Goal: Task Accomplishment & Management: Manage account settings

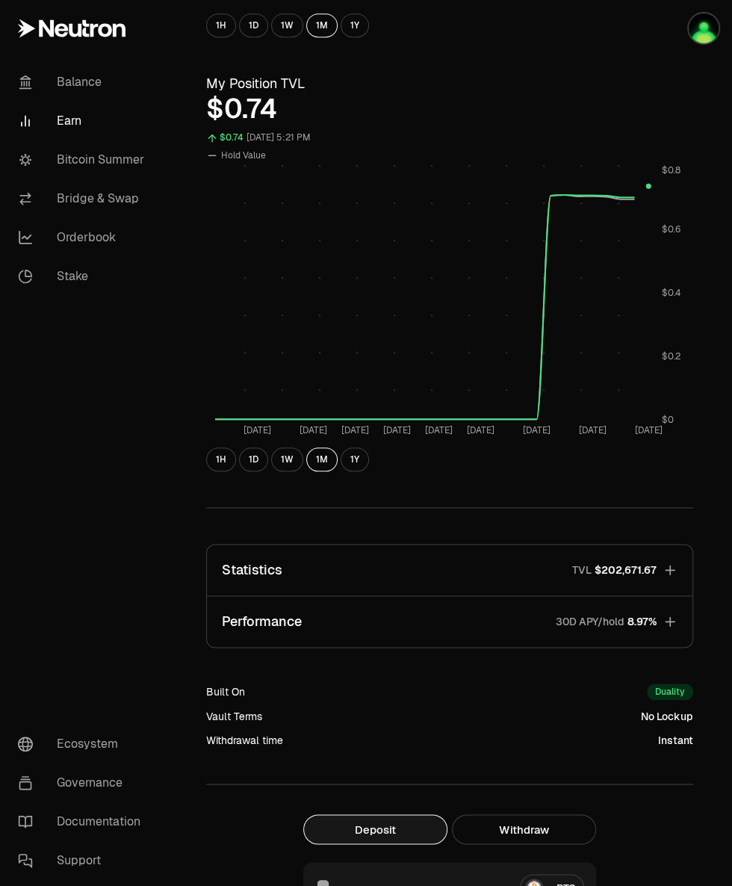
scroll to position [450, 0]
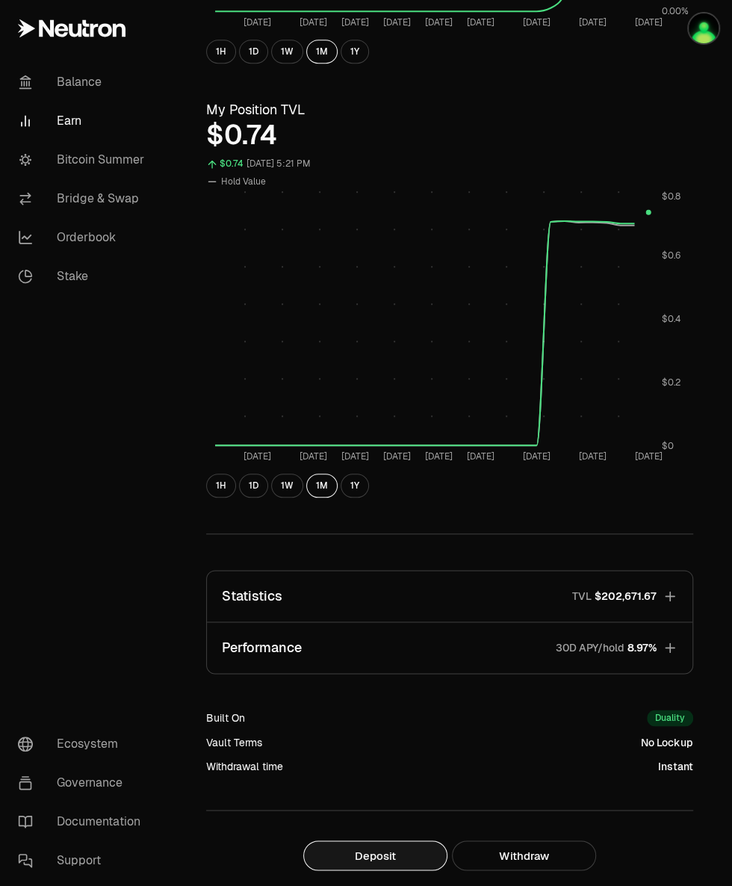
click at [123, 200] on link "Bridge & Swap" at bounding box center [83, 198] width 155 height 39
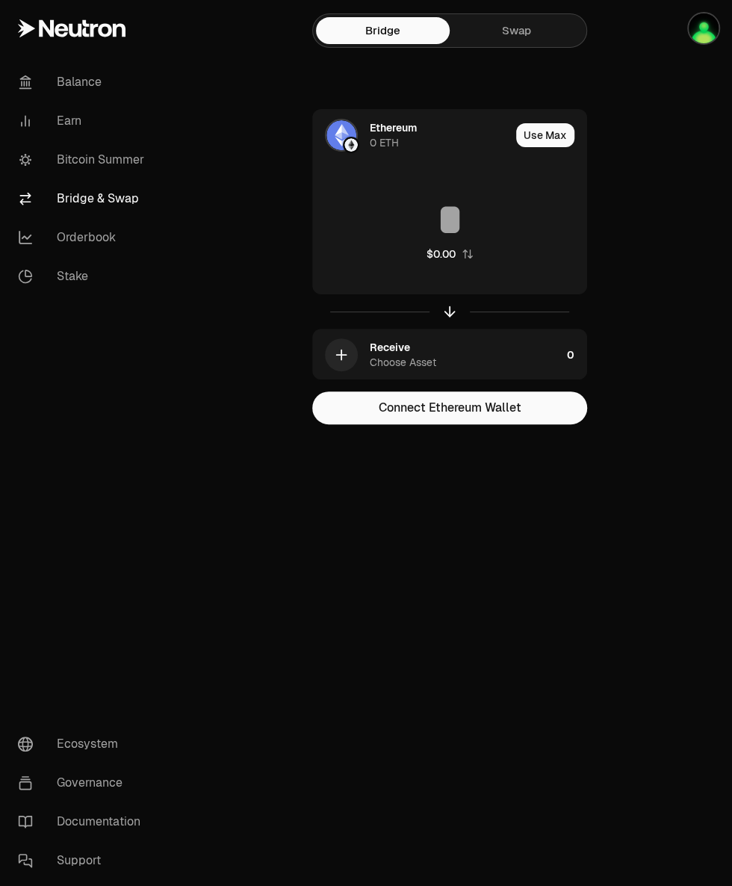
click at [524, 36] on link "Swap" at bounding box center [517, 30] width 134 height 27
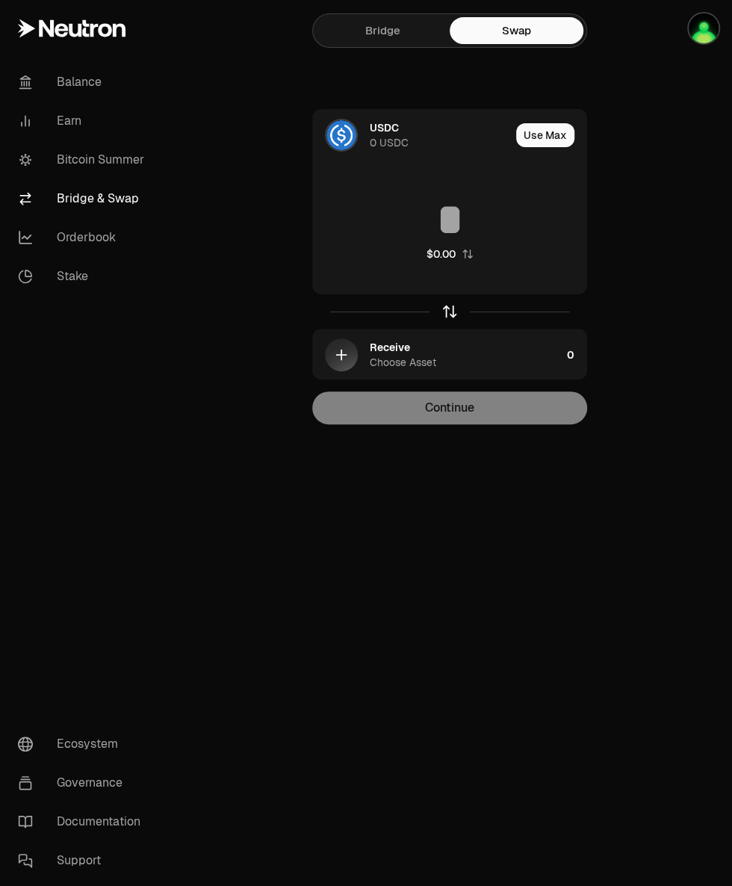
click at [450, 315] on icon "button" at bounding box center [450, 312] width 0 height 10
click at [342, 134] on icon at bounding box center [342, 136] width 0 height 10
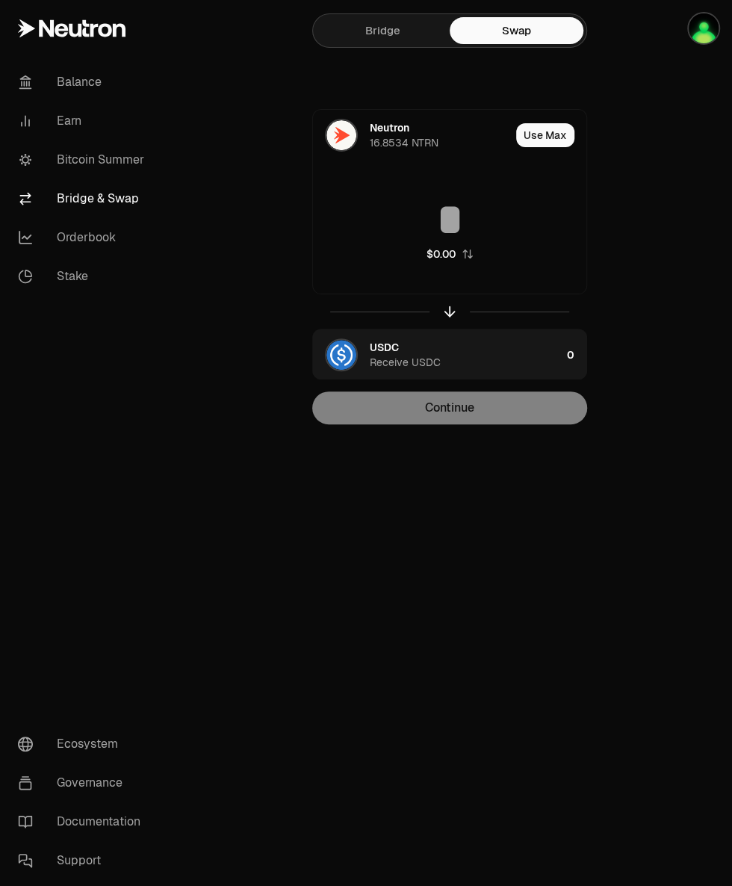
click at [493, 225] on input at bounding box center [450, 219] width 274 height 45
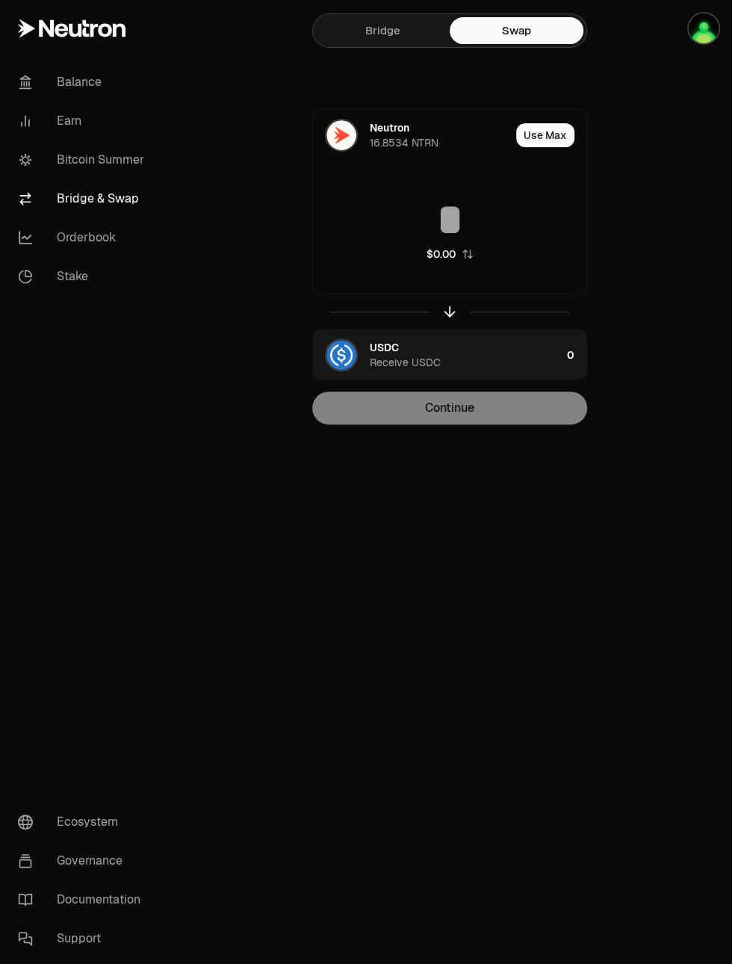
type input "*"
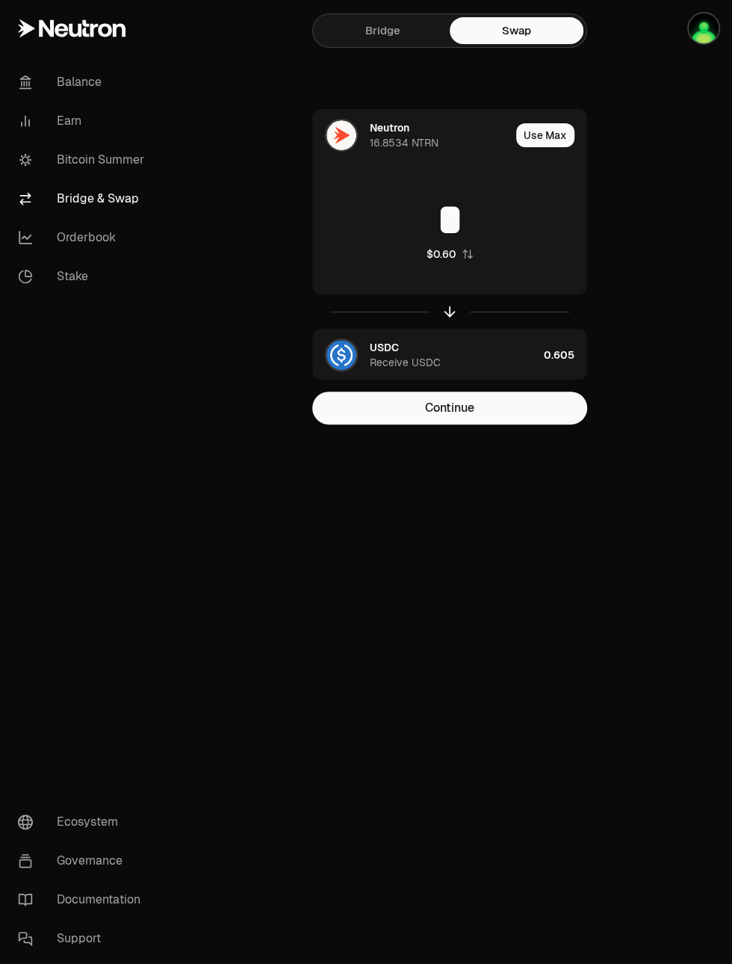
click at [499, 409] on button "Continue" at bounding box center [449, 408] width 275 height 33
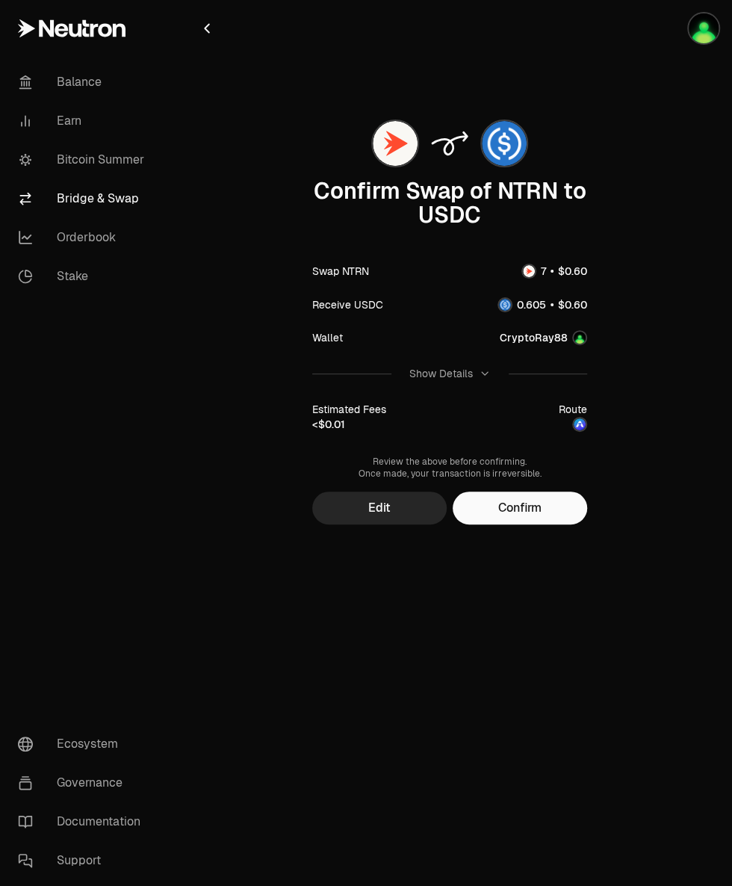
click at [535, 507] on button "Confirm" at bounding box center [520, 508] width 135 height 33
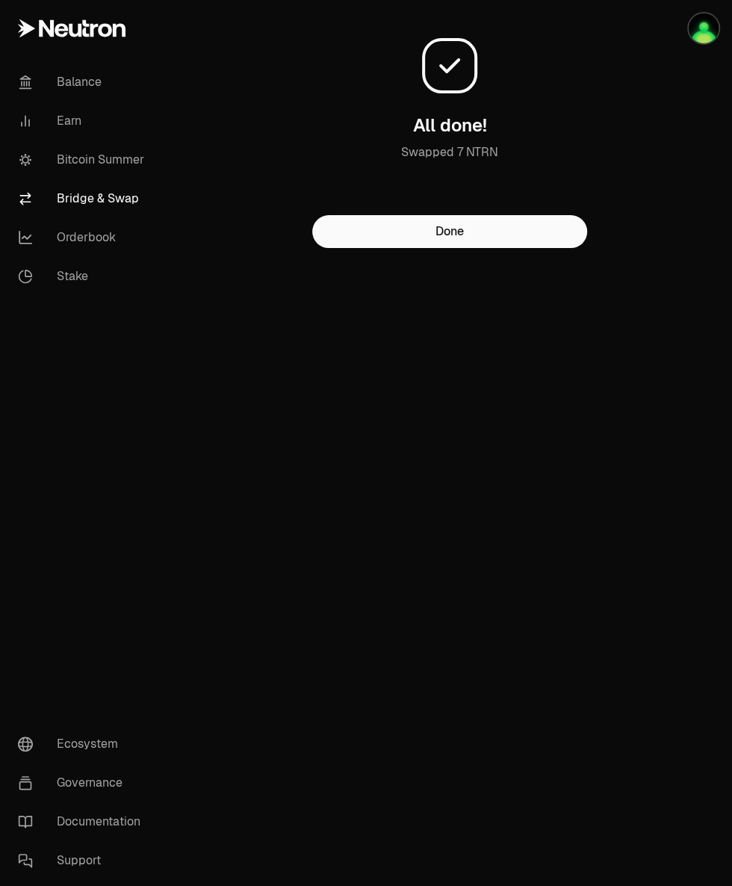
click at [504, 248] on button "Done" at bounding box center [449, 231] width 275 height 33
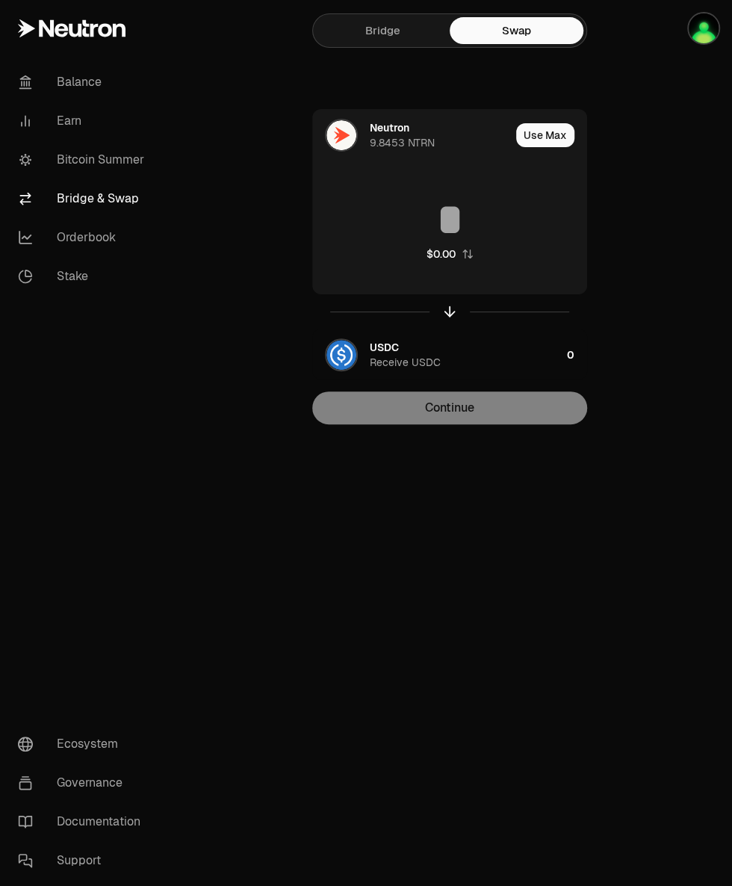
click at [380, 355] on div "Receive USDC" at bounding box center [405, 362] width 71 height 15
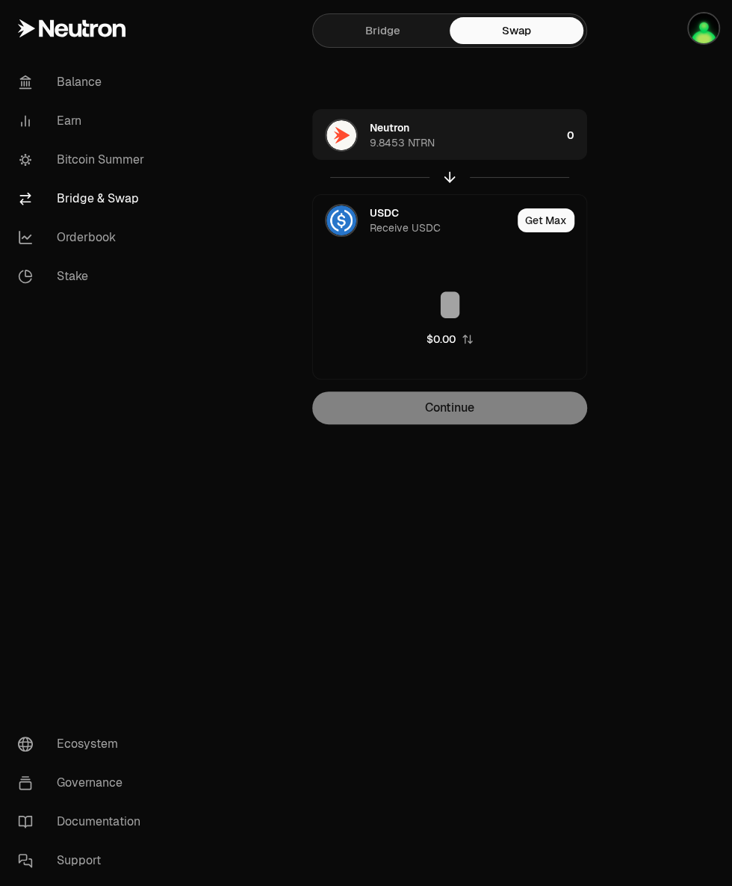
click at [385, 216] on div "USDC" at bounding box center [384, 213] width 29 height 15
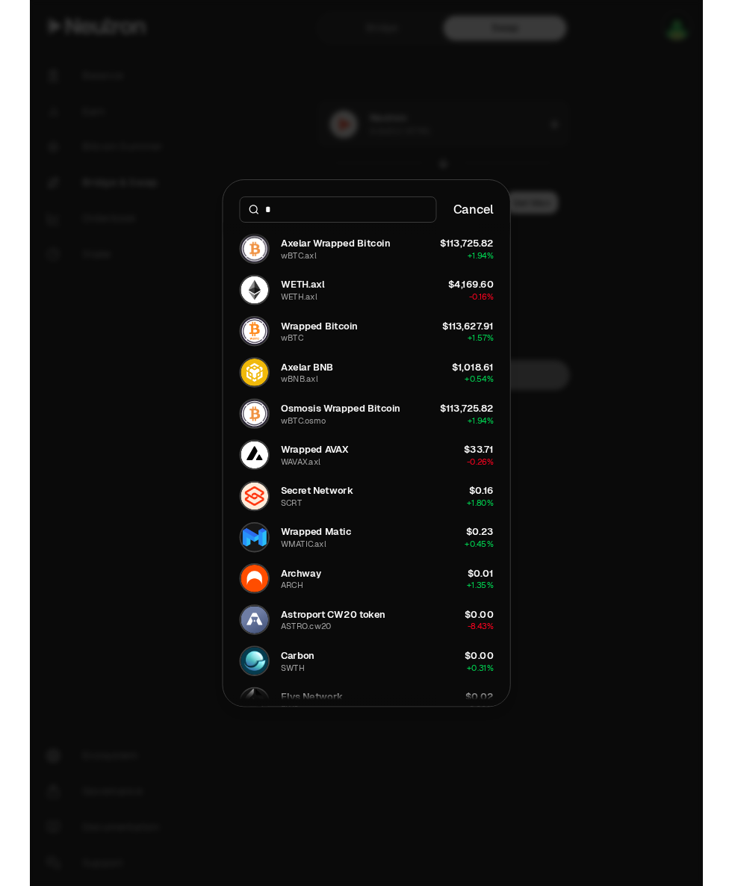
scroll to position [85, 0]
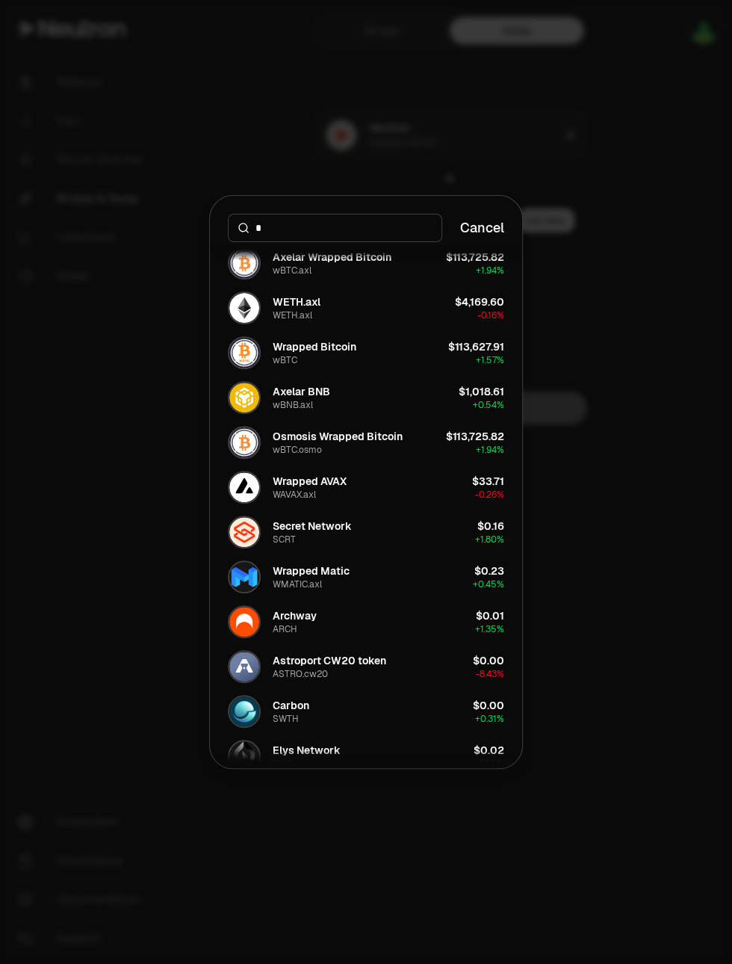
type input "*"
click at [342, 363] on div "Wrapped Bitcoin wBTC" at bounding box center [315, 352] width 84 height 27
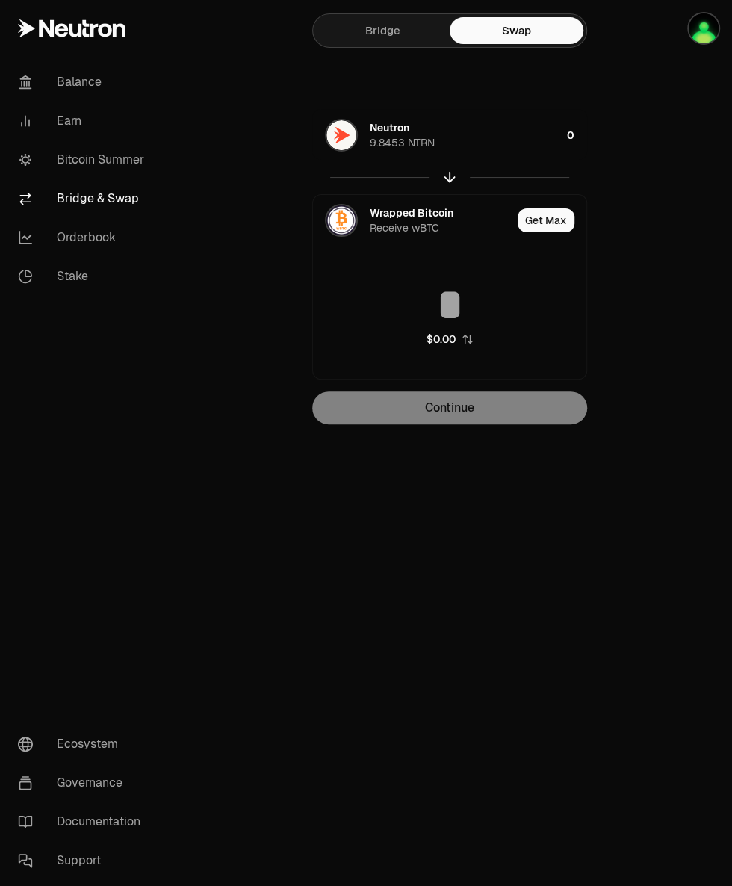
click at [563, 149] on div "Neutron 9.8453 NTRN 0" at bounding box center [450, 135] width 274 height 51
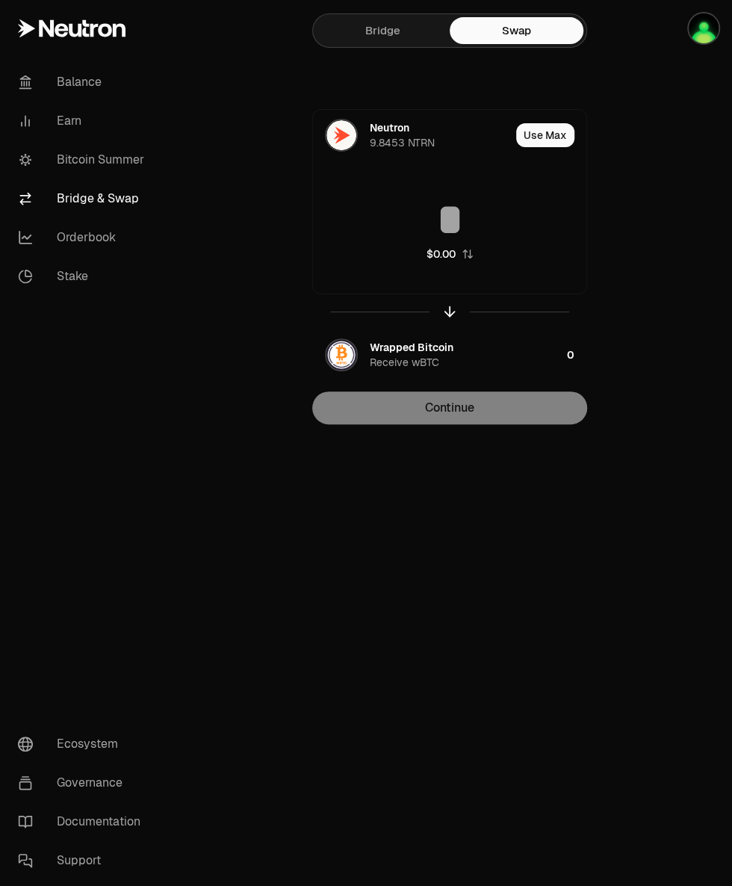
click at [500, 218] on input at bounding box center [450, 219] width 274 height 45
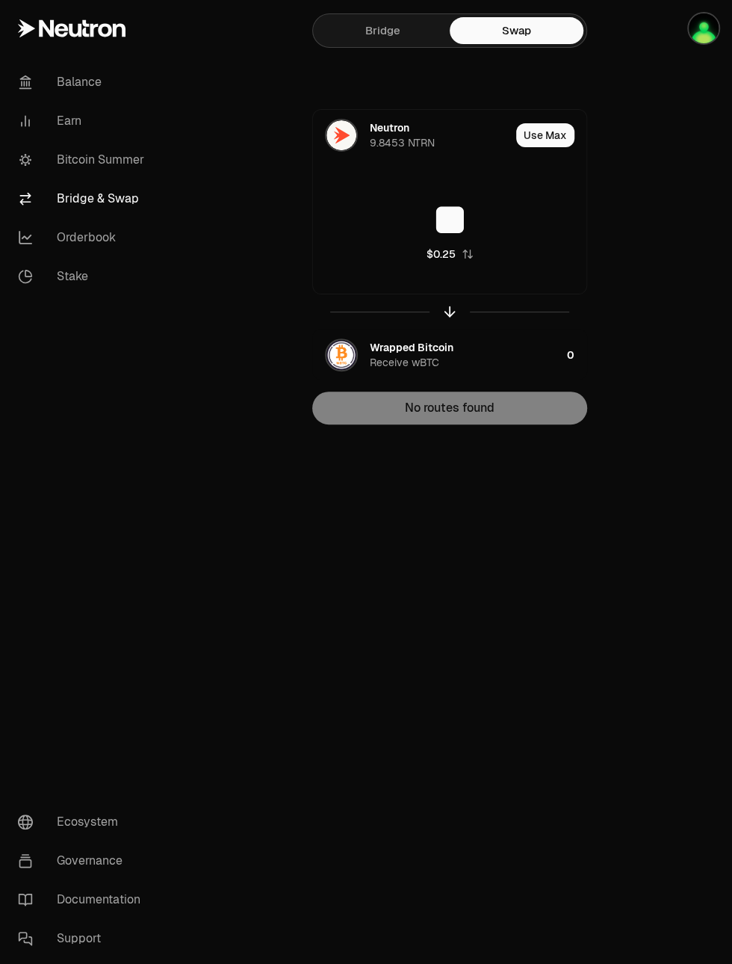
type input "*"
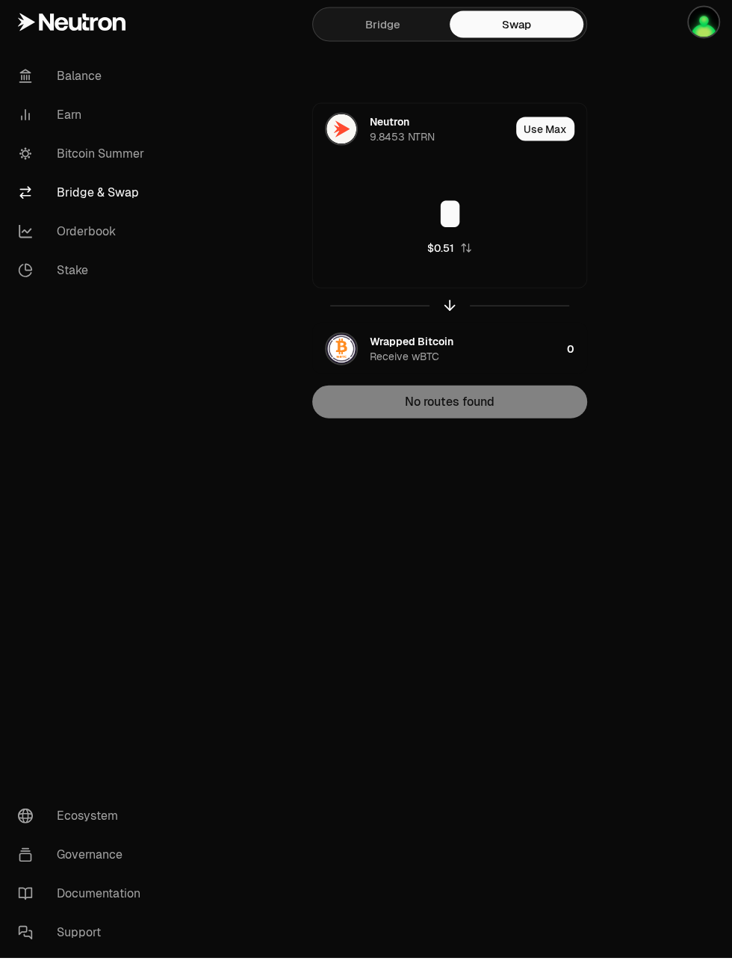
click at [540, 136] on button "Use Max" at bounding box center [545, 135] width 58 height 24
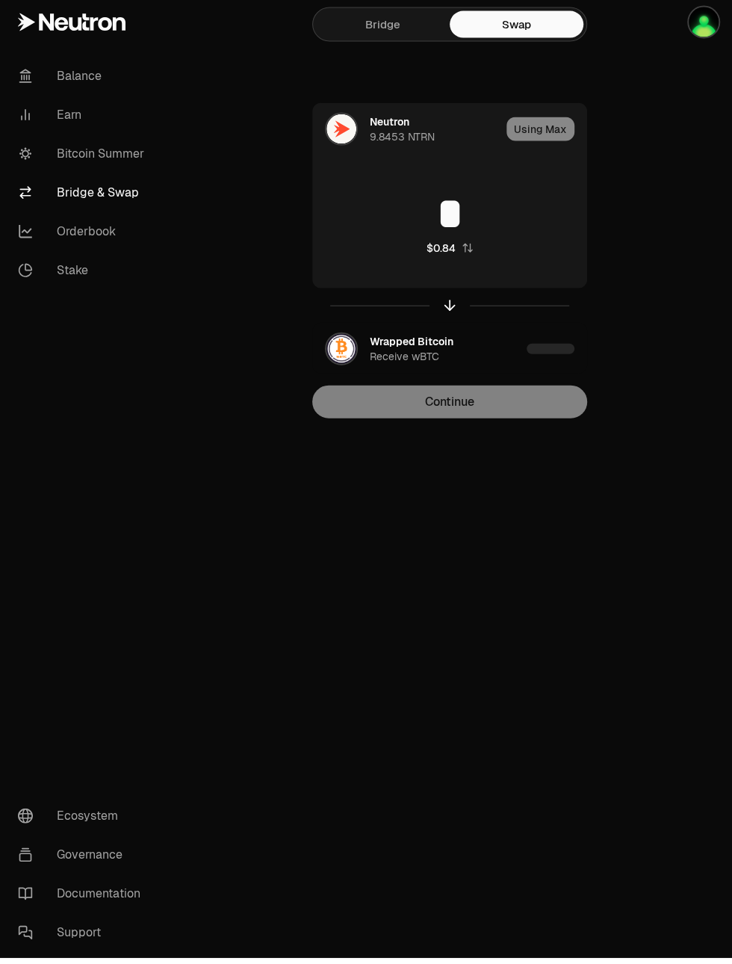
type input "*******"
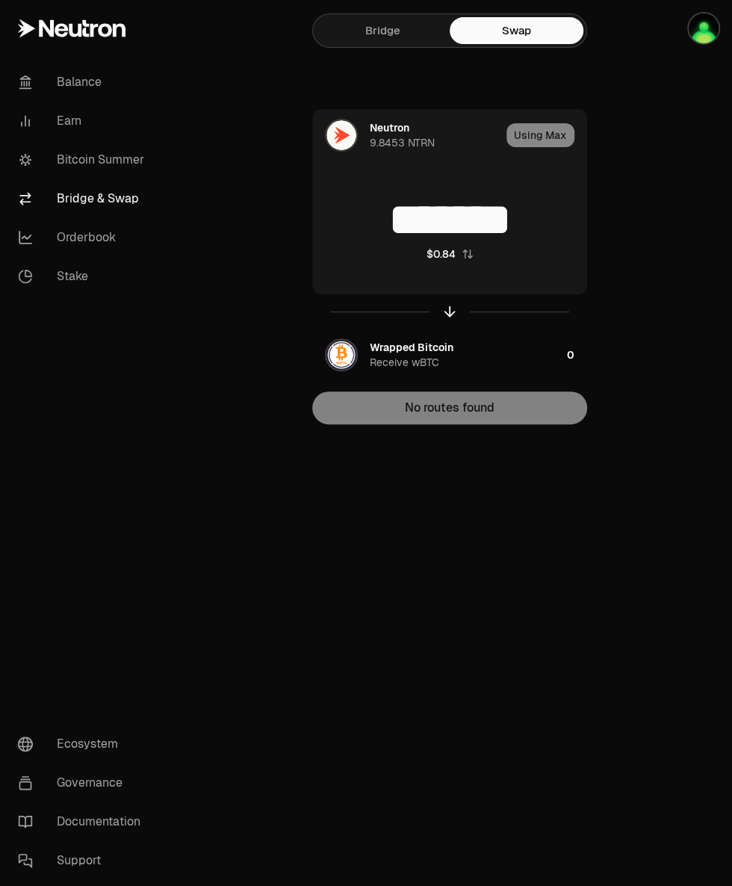
click at [75, 121] on link "Earn" at bounding box center [83, 121] width 155 height 39
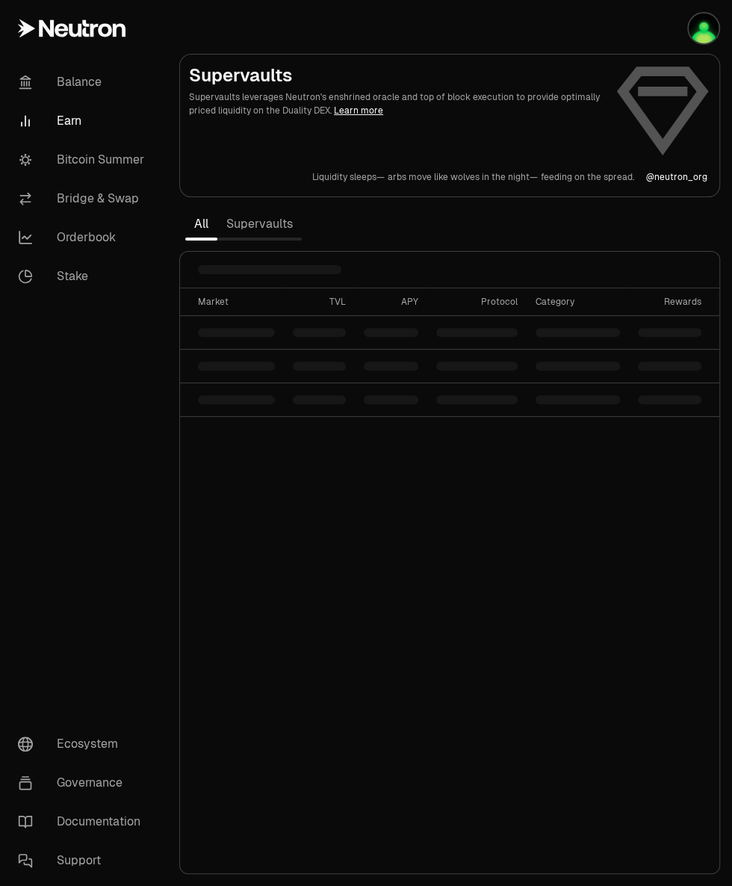
click at [75, 120] on link "Earn" at bounding box center [83, 121] width 155 height 39
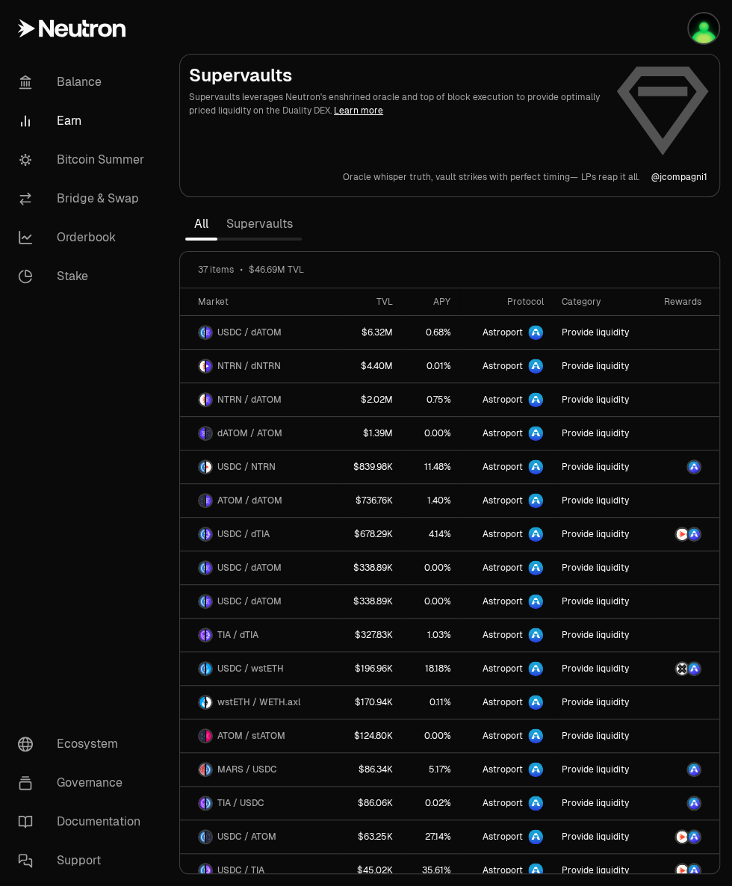
click at [125, 160] on link "Bitcoin Summer" at bounding box center [83, 159] width 155 height 39
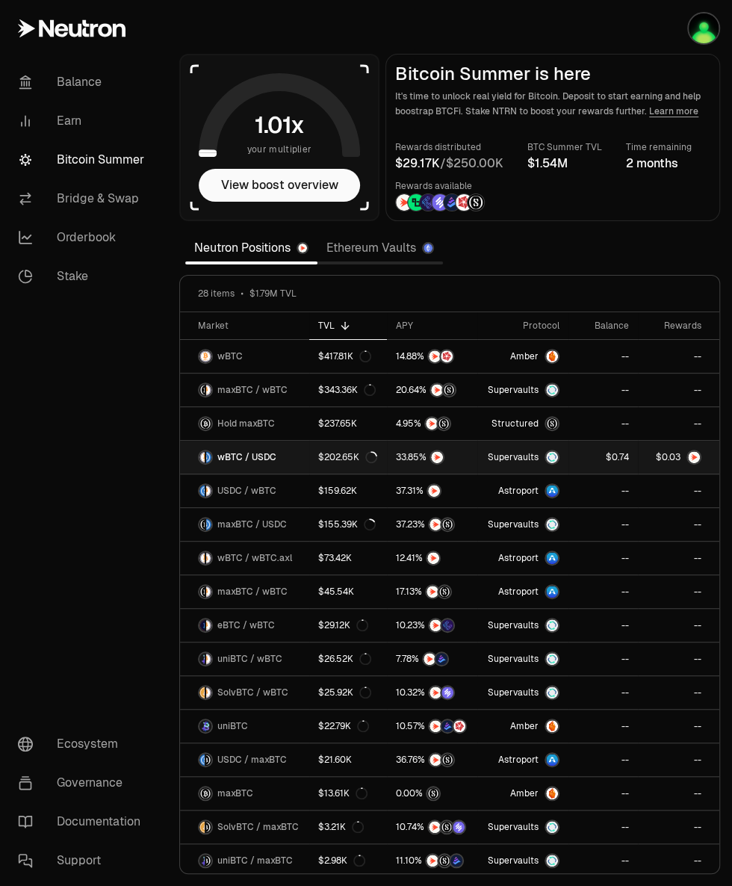
click at [302, 463] on link "wBTC / USDC" at bounding box center [244, 457] width 129 height 33
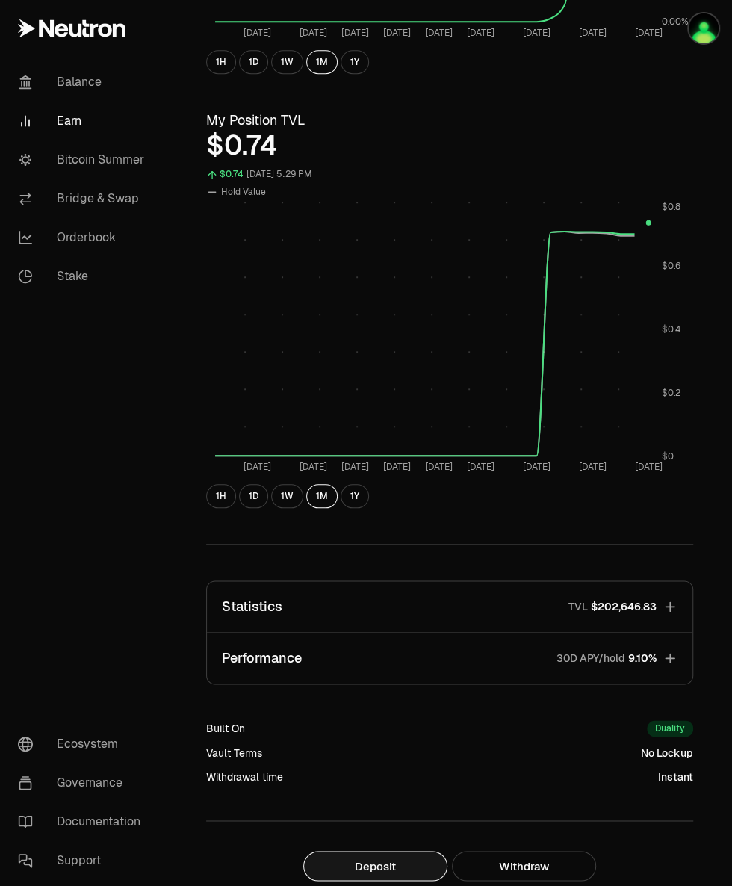
scroll to position [734, 0]
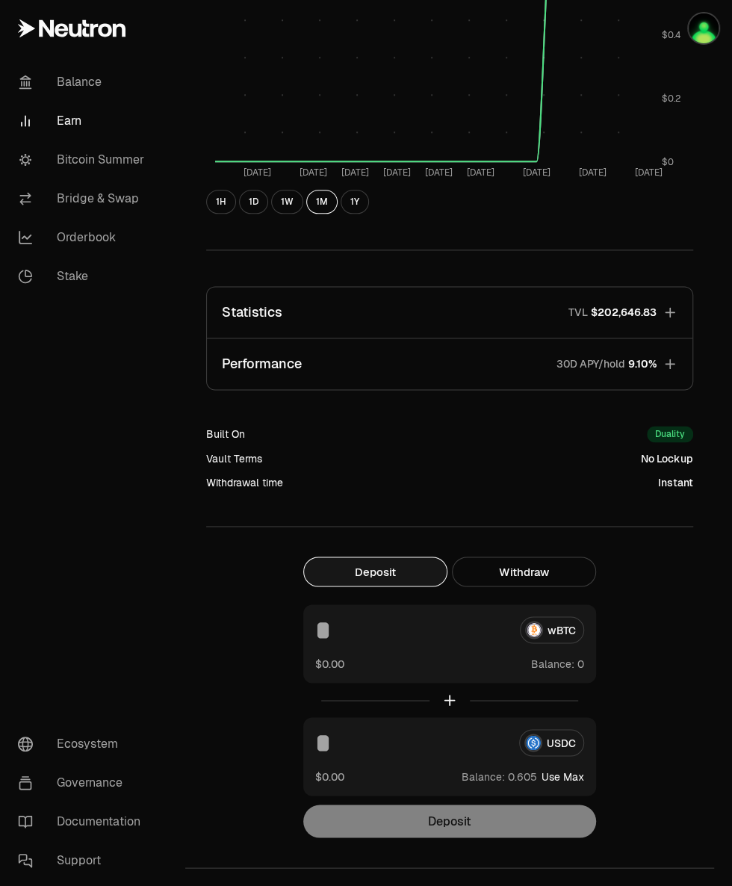
click at [560, 773] on button "Use Max" at bounding box center [563, 776] width 43 height 15
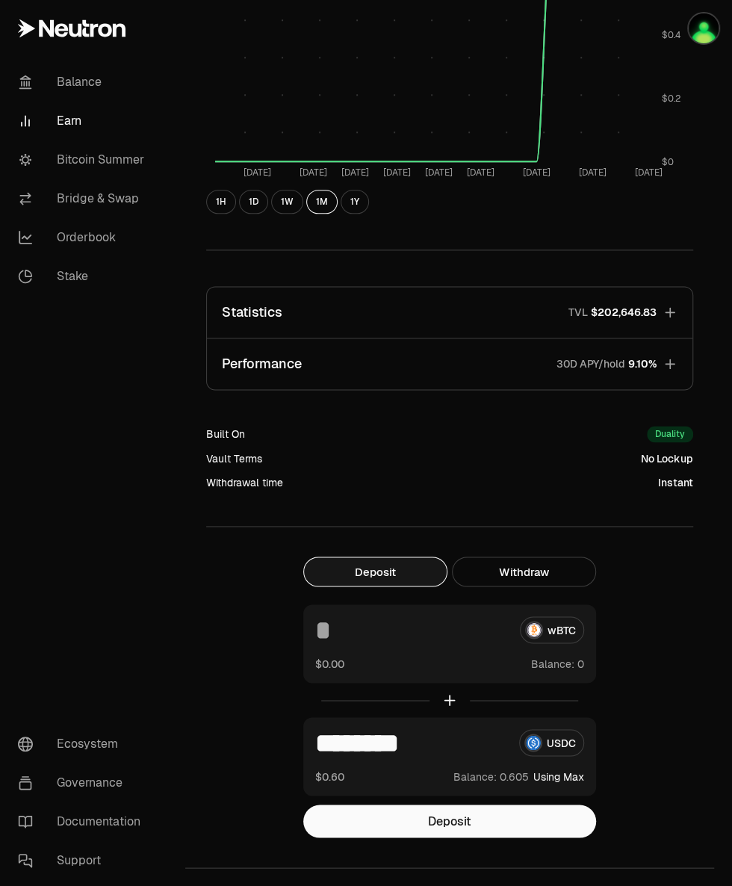
type input "********"
click at [517, 815] on button "Deposit" at bounding box center [449, 821] width 293 height 33
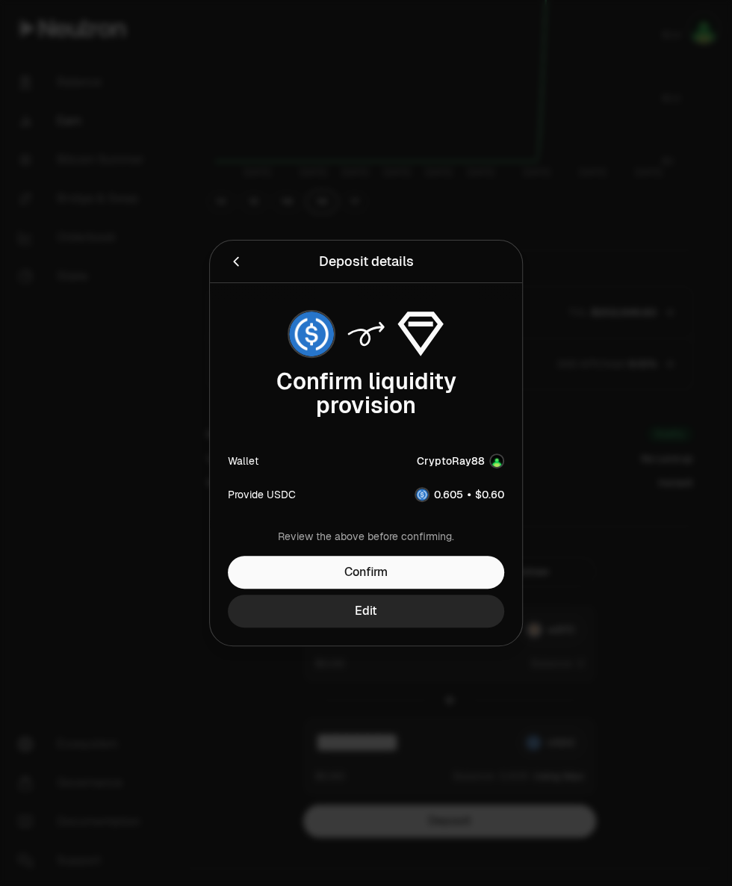
click at [441, 589] on button "Confirm" at bounding box center [366, 572] width 277 height 33
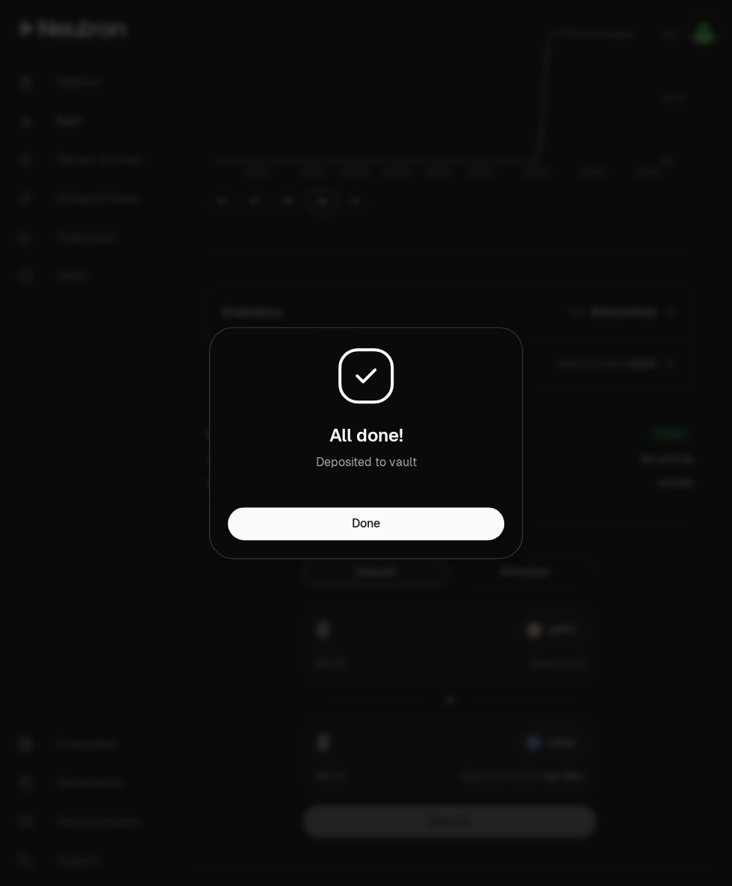
click at [460, 532] on button "Done" at bounding box center [366, 523] width 277 height 33
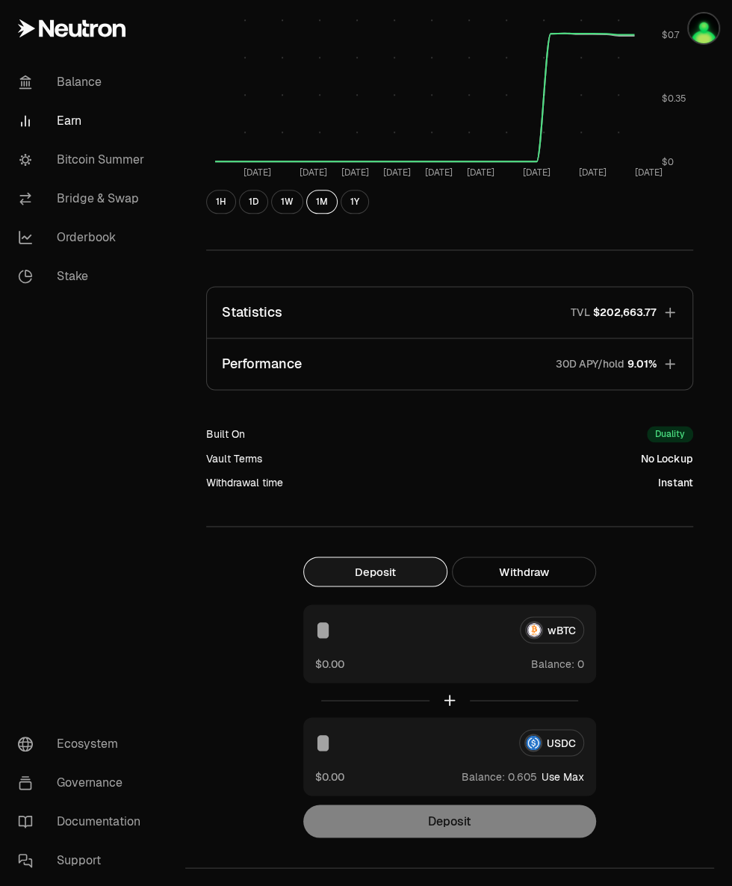
click at [559, 776] on button "Use Max" at bounding box center [563, 776] width 43 height 15
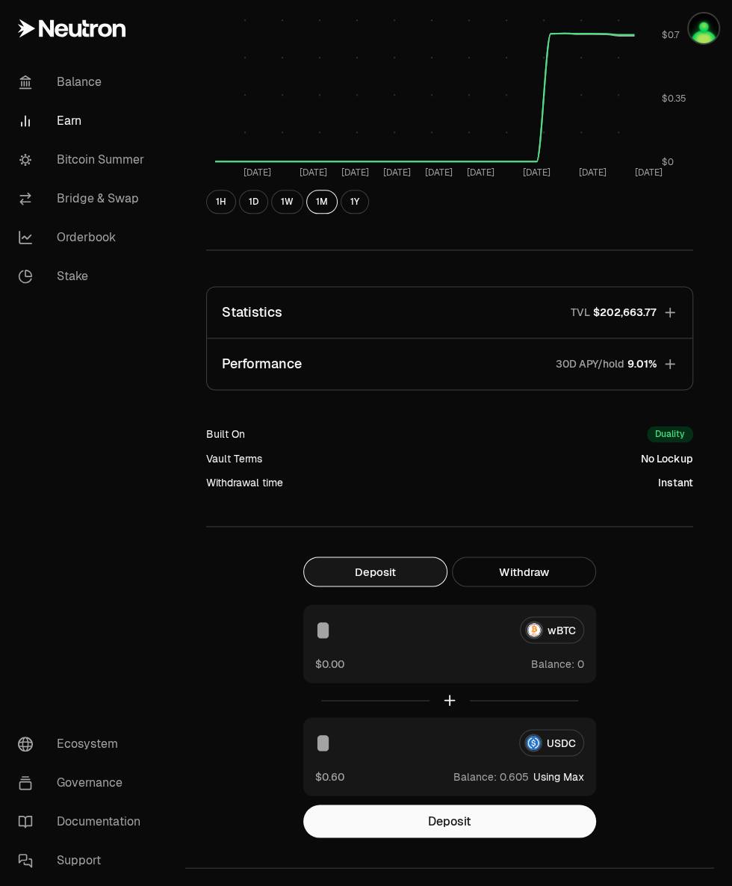
type input "********"
click at [75, 280] on link "Stake" at bounding box center [83, 276] width 155 height 39
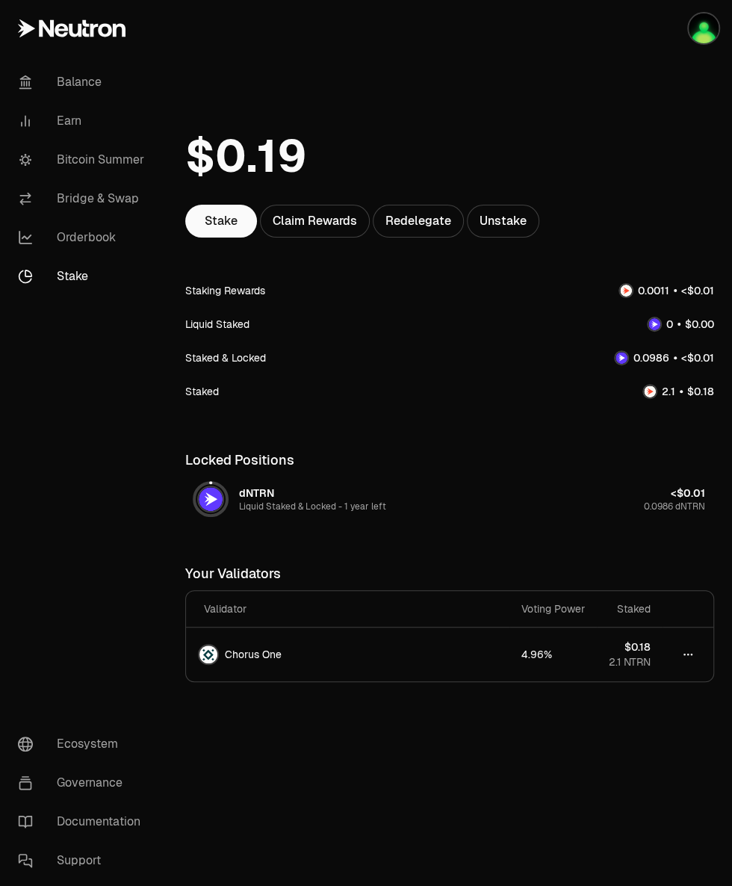
click at [224, 297] on div "Staking Rewards" at bounding box center [225, 290] width 80 height 15
click at [220, 227] on link "Stake" at bounding box center [221, 221] width 72 height 33
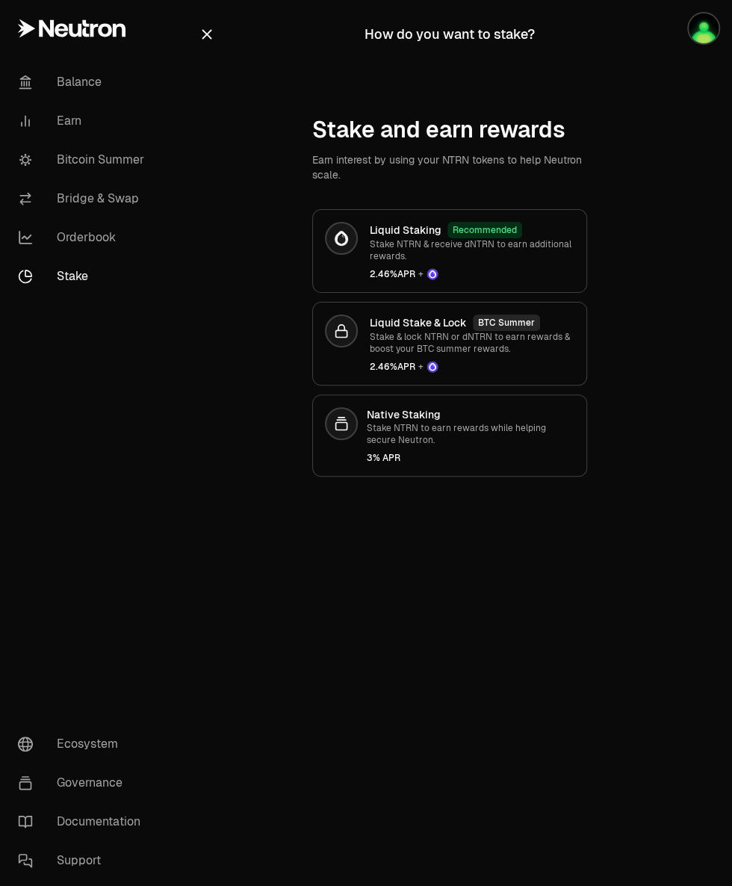
click at [462, 346] on p "Stake & lock NTRN or dNTRN to earn rewards & boost your BTC summer rewards." at bounding box center [472, 343] width 205 height 24
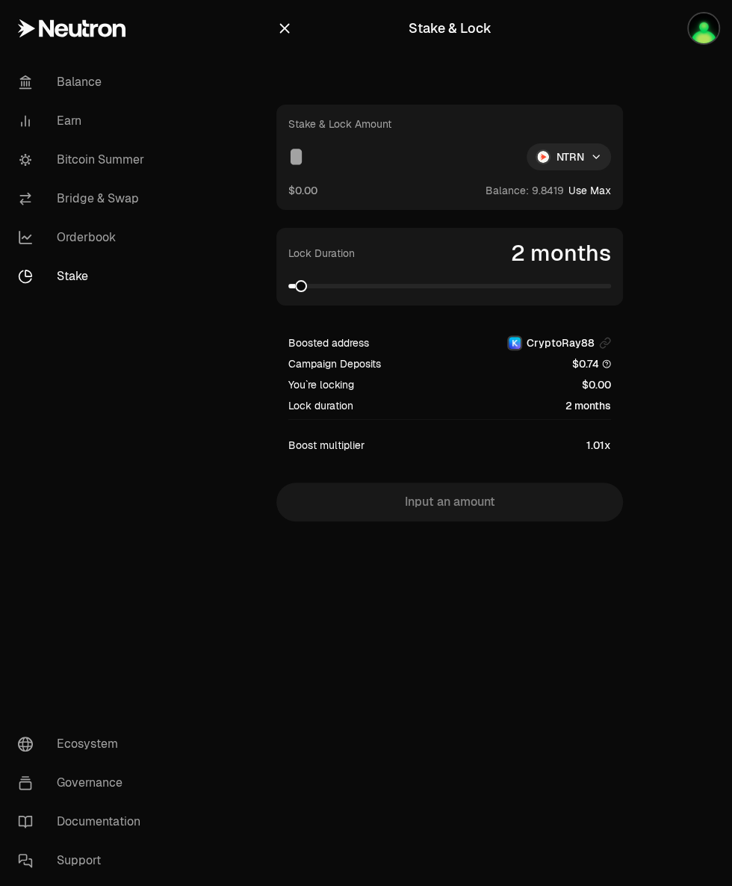
click at [329, 170] on input at bounding box center [401, 156] width 226 height 27
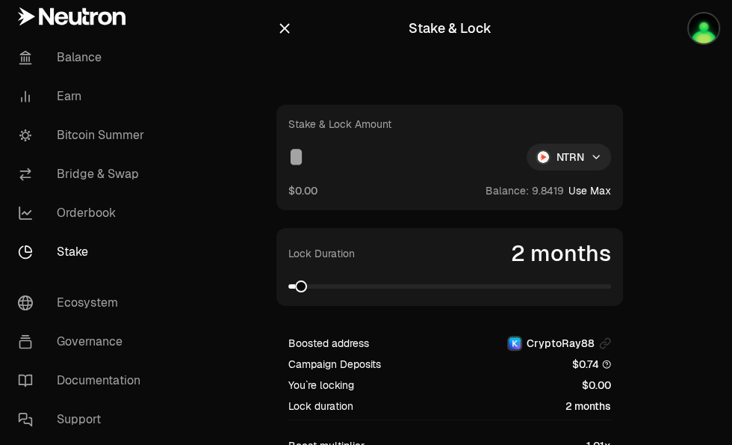
click at [331, 159] on input at bounding box center [401, 156] width 226 height 27
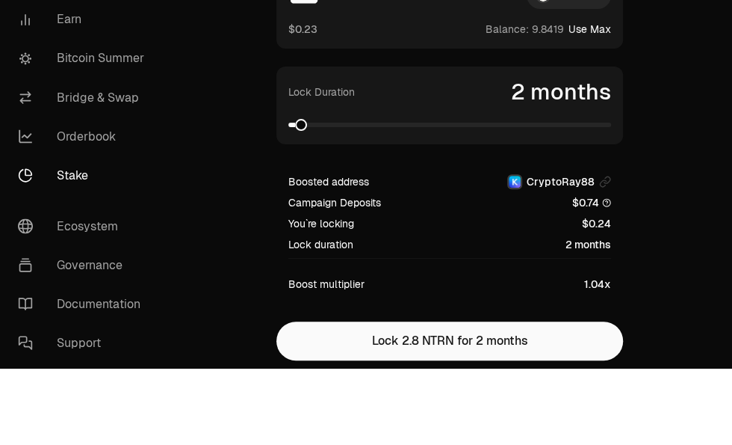
scroll to position [90, 0]
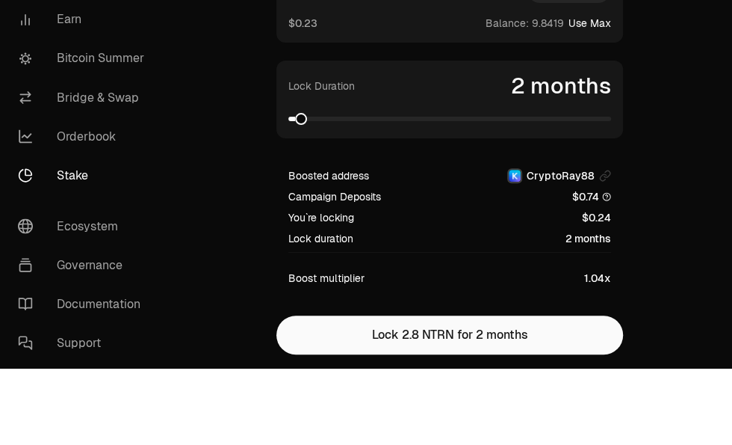
type input "***"
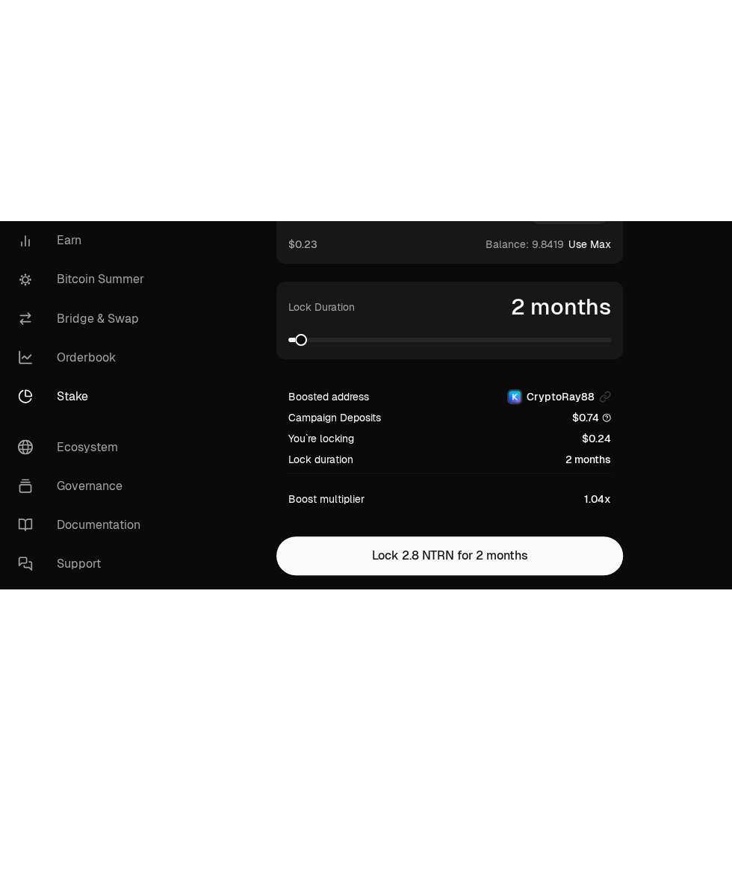
scroll to position [0, 0]
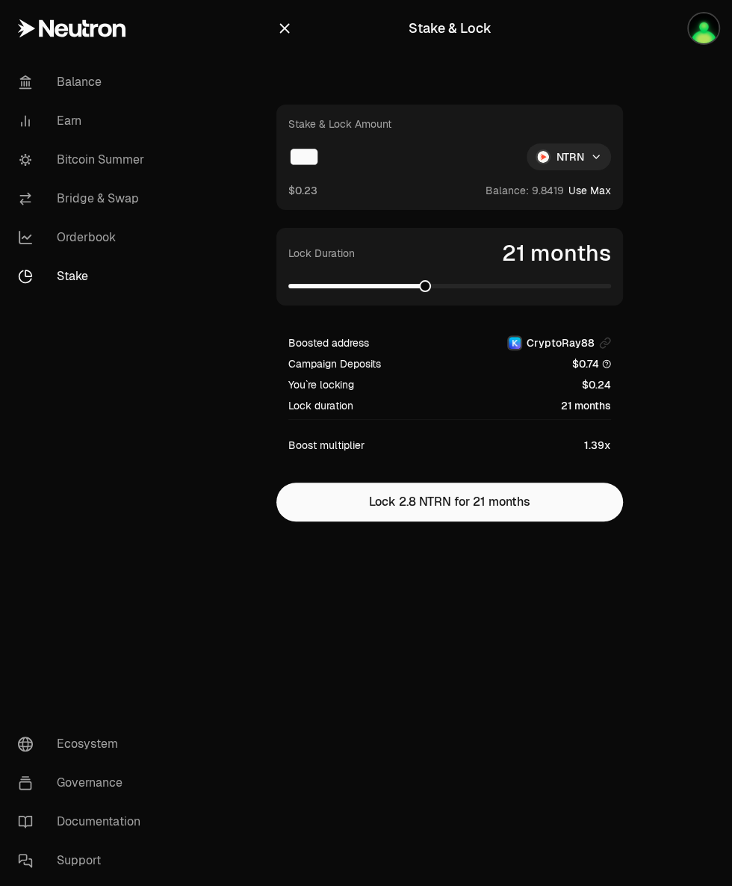
click at [478, 501] on button "Lock 2.8 NTRN for 21 months" at bounding box center [450, 502] width 347 height 39
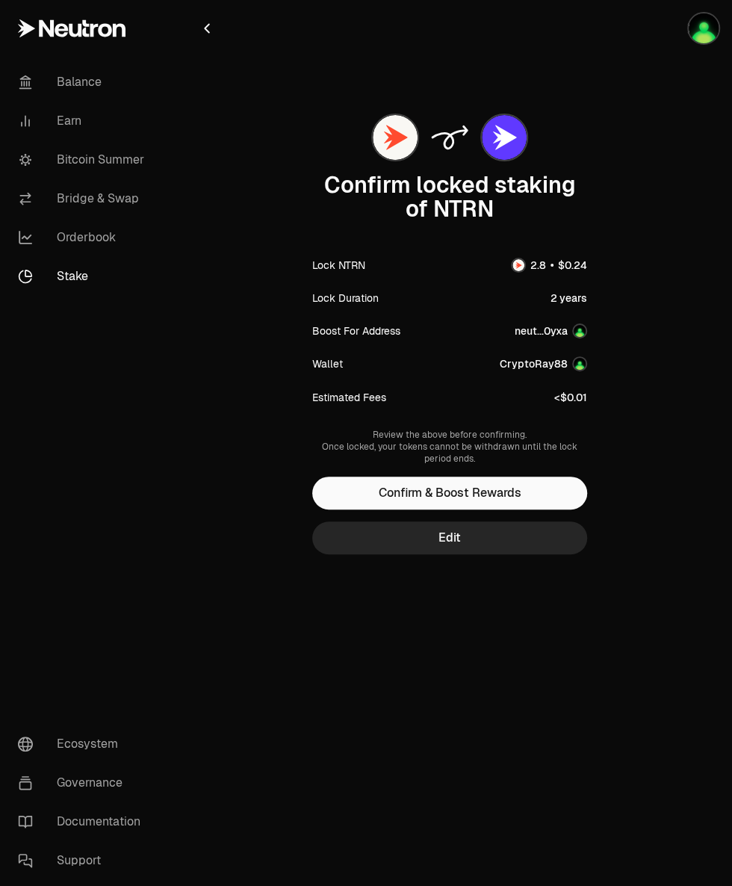
click at [499, 492] on button "Confirm & Boost Rewards" at bounding box center [449, 493] width 275 height 33
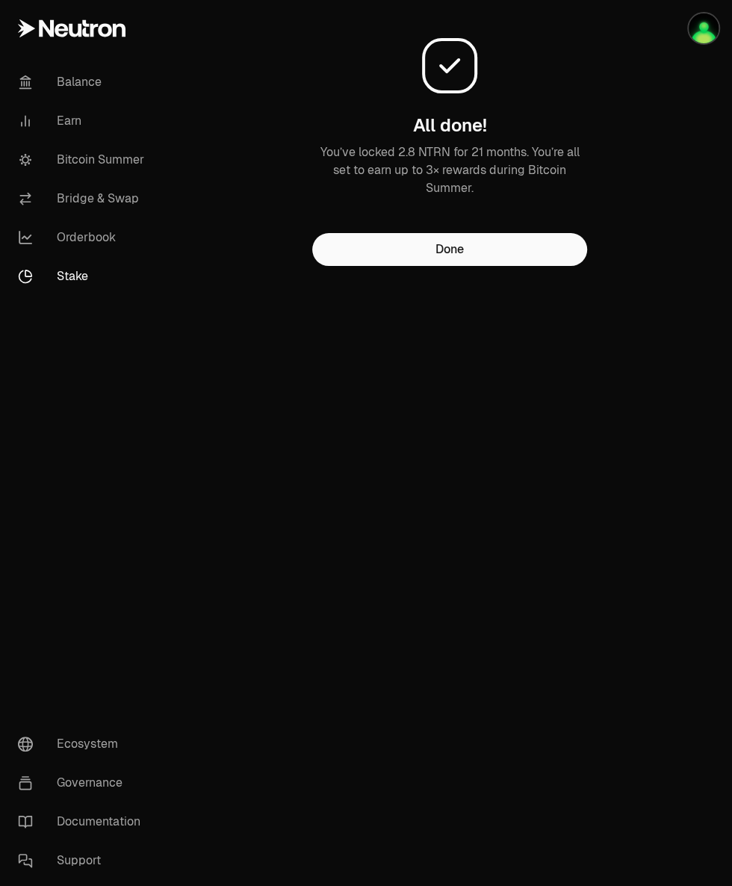
click at [510, 266] on button "Done" at bounding box center [449, 249] width 275 height 33
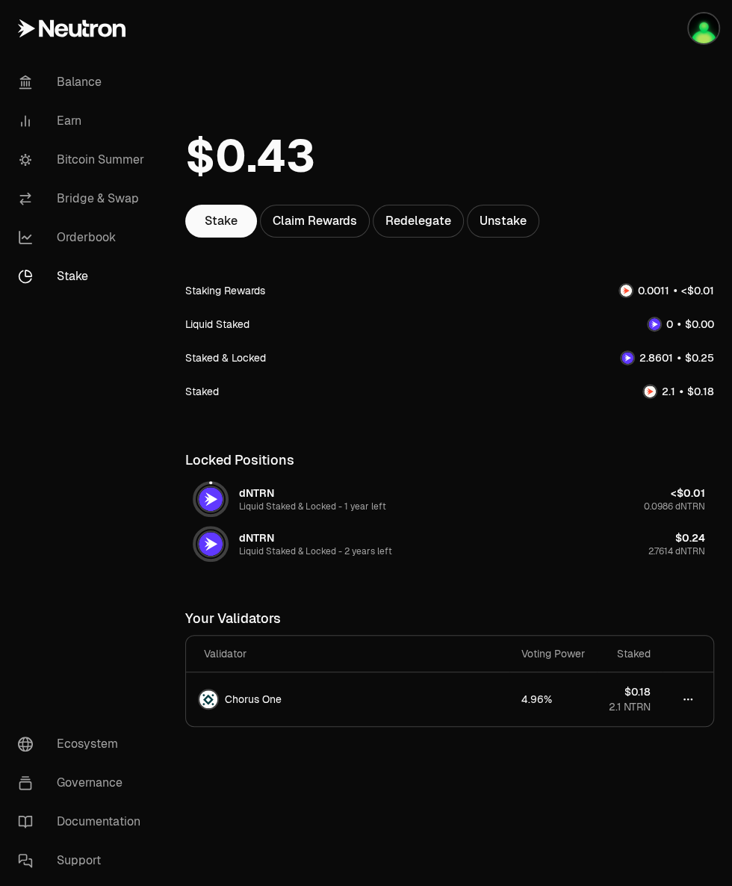
click at [105, 159] on link "Bitcoin Summer" at bounding box center [83, 159] width 155 height 39
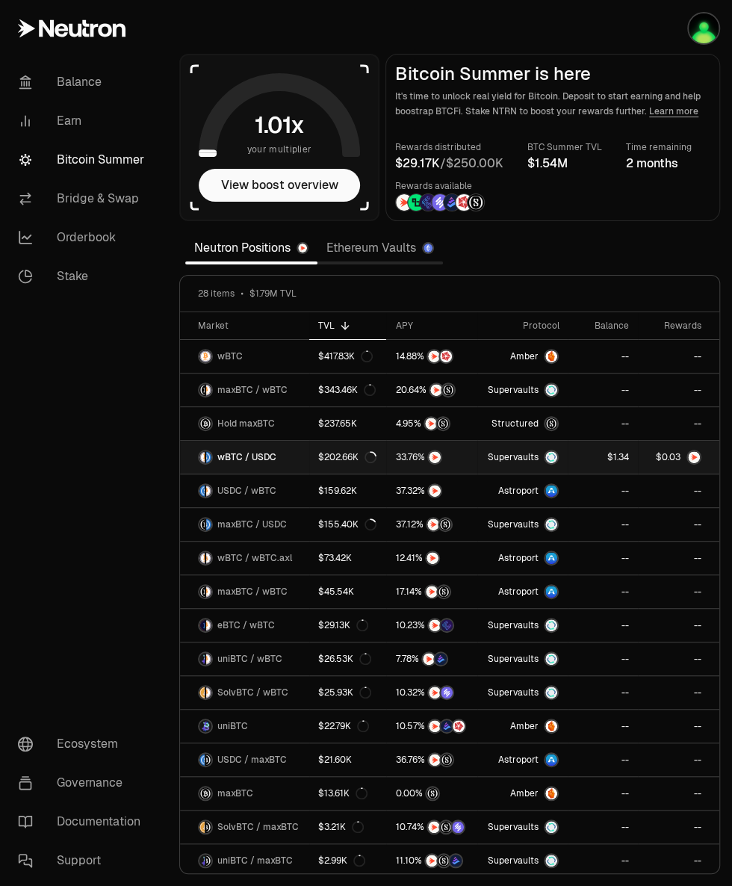
click at [433, 455] on img at bounding box center [435, 457] width 12 height 12
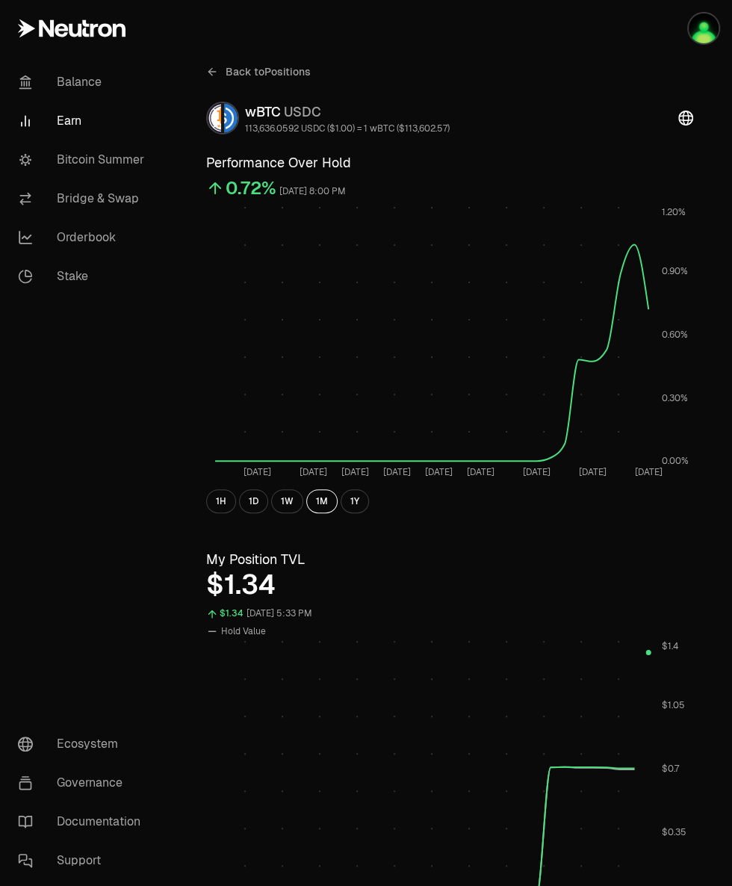
click at [78, 277] on link "Stake" at bounding box center [83, 276] width 155 height 39
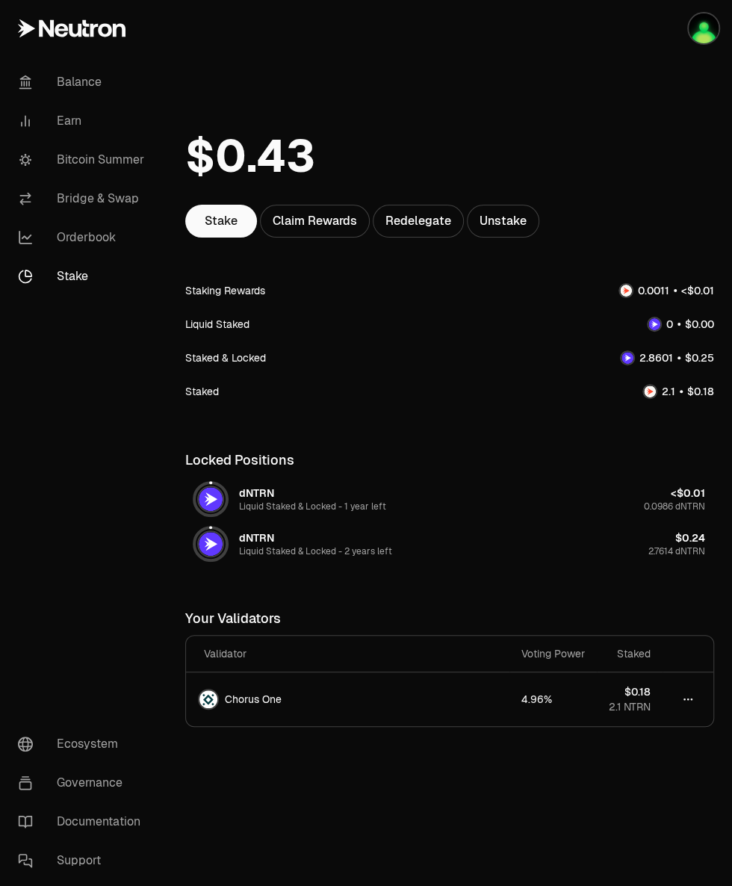
click at [225, 294] on div "Staking Rewards" at bounding box center [225, 290] width 80 height 15
click at [215, 324] on div "Liquid Staked" at bounding box center [217, 324] width 64 height 15
click at [227, 356] on div "Staked & Locked" at bounding box center [225, 357] width 81 height 15
click at [194, 395] on div "Staked" at bounding box center [202, 391] width 34 height 15
click at [209, 396] on div "Staked" at bounding box center [202, 391] width 34 height 15
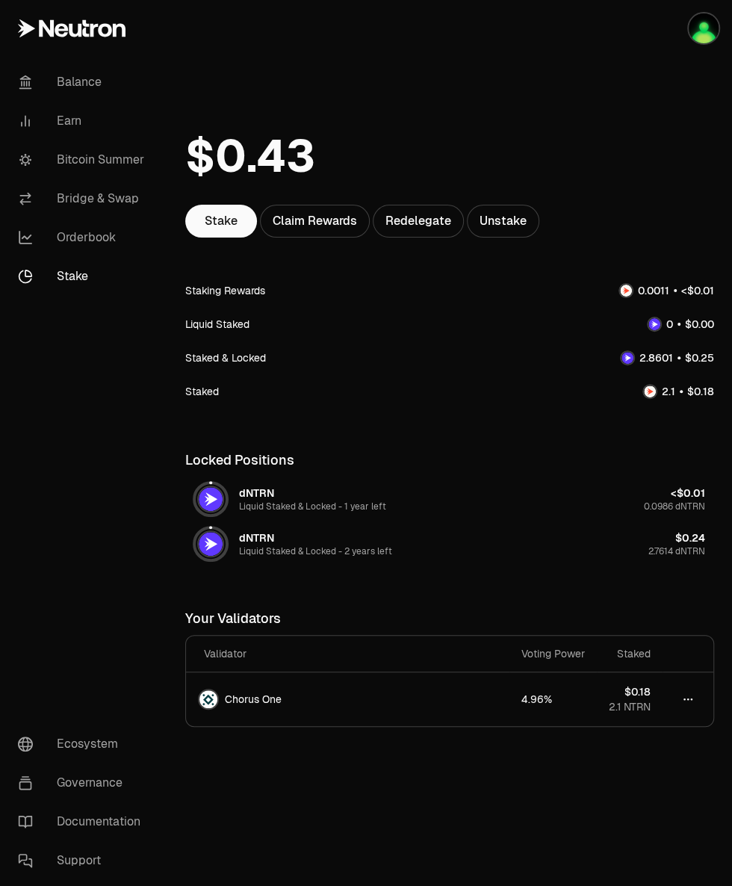
click at [217, 392] on div "Staked" at bounding box center [202, 391] width 34 height 15
click at [682, 700] on html "Balance Earn Bitcoin Summer Bridge & Swap Orderbook Stake Ecosystem Governance …" at bounding box center [366, 443] width 732 height 886
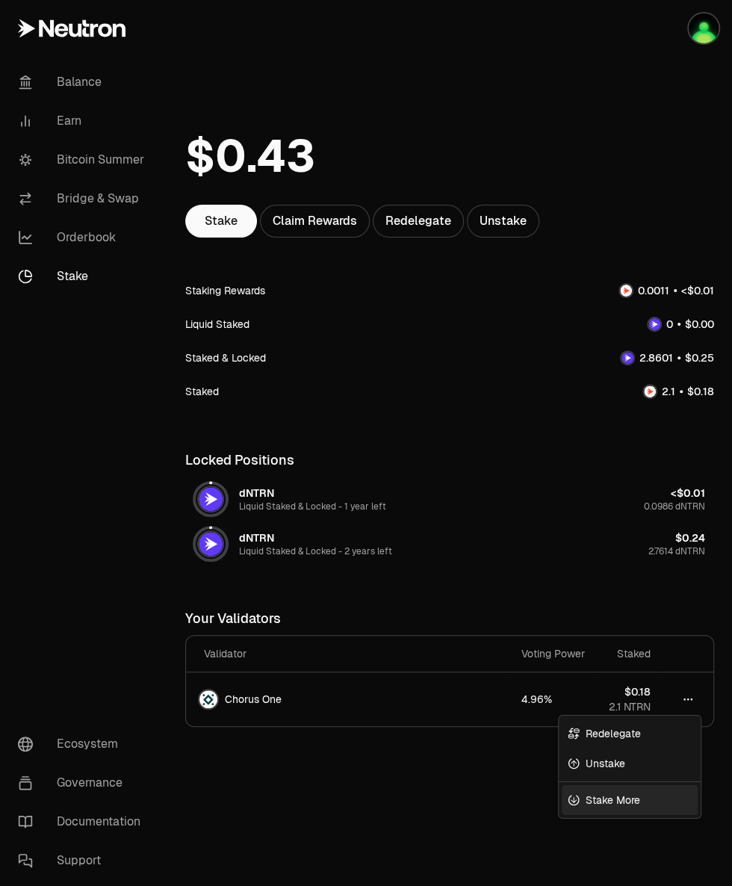
click at [631, 812] on link "Stake More" at bounding box center [630, 800] width 136 height 30
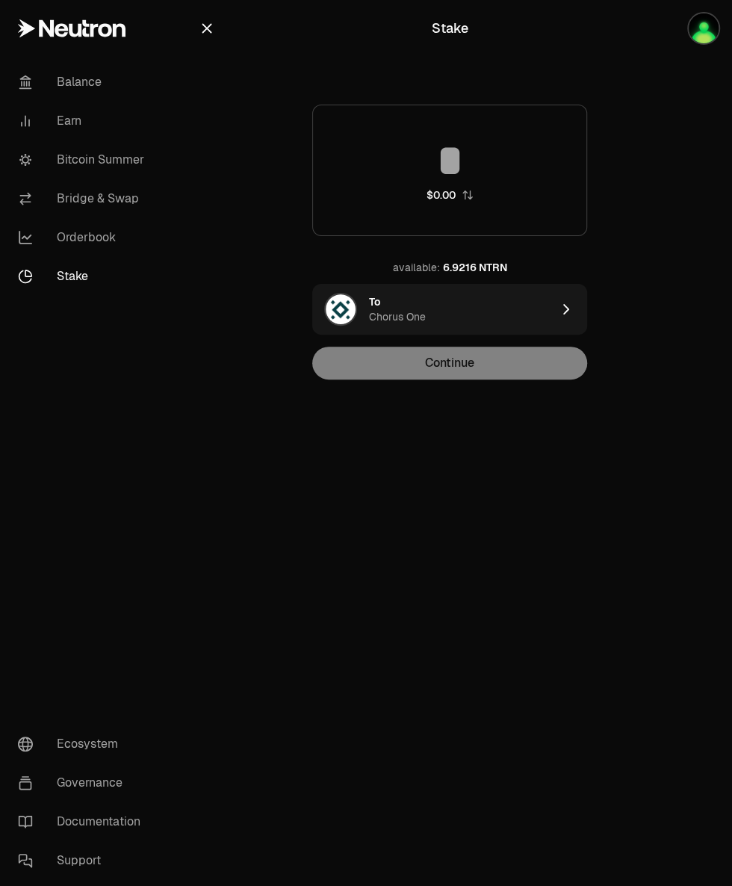
click at [462, 170] on input at bounding box center [450, 160] width 274 height 45
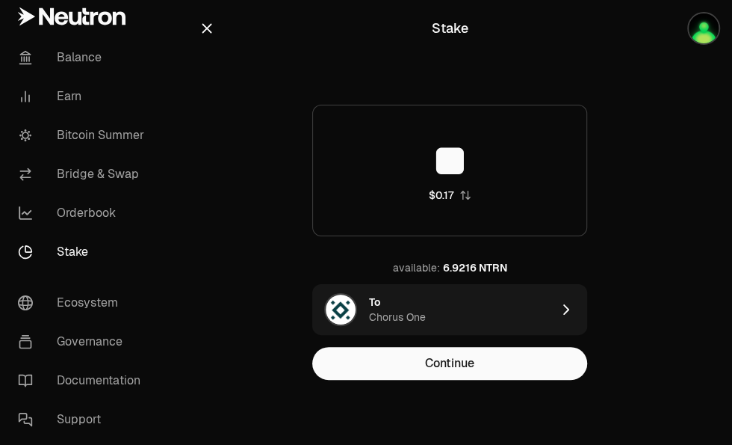
type input "***"
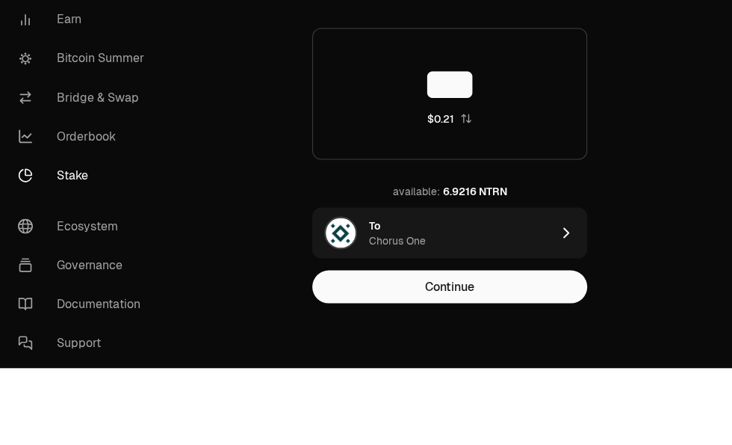
click at [493, 371] on button "Continue" at bounding box center [449, 363] width 275 height 33
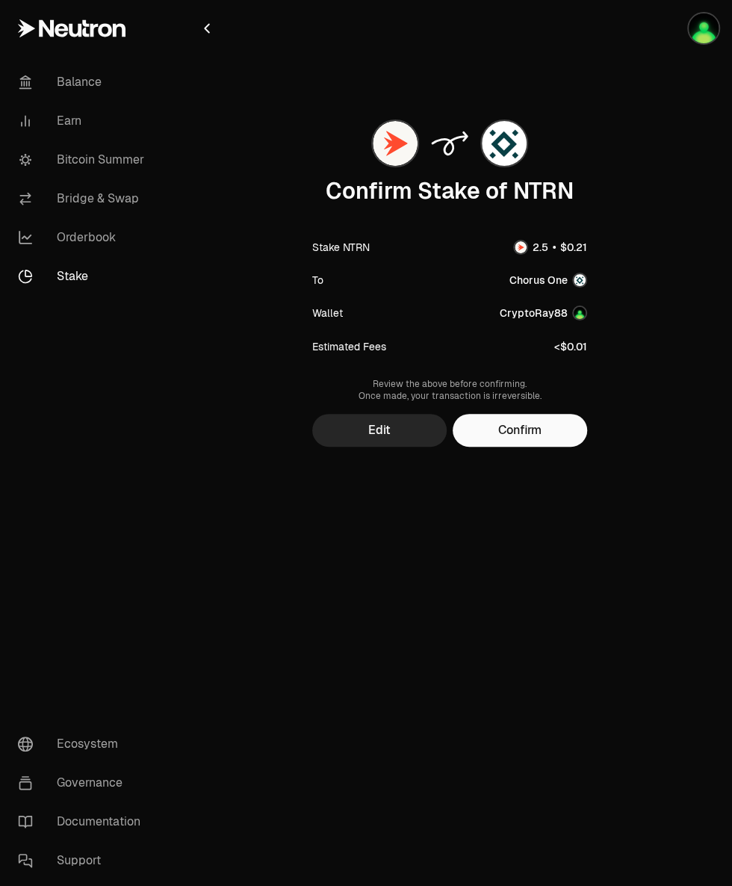
click at [533, 430] on button "Confirm" at bounding box center [520, 430] width 135 height 33
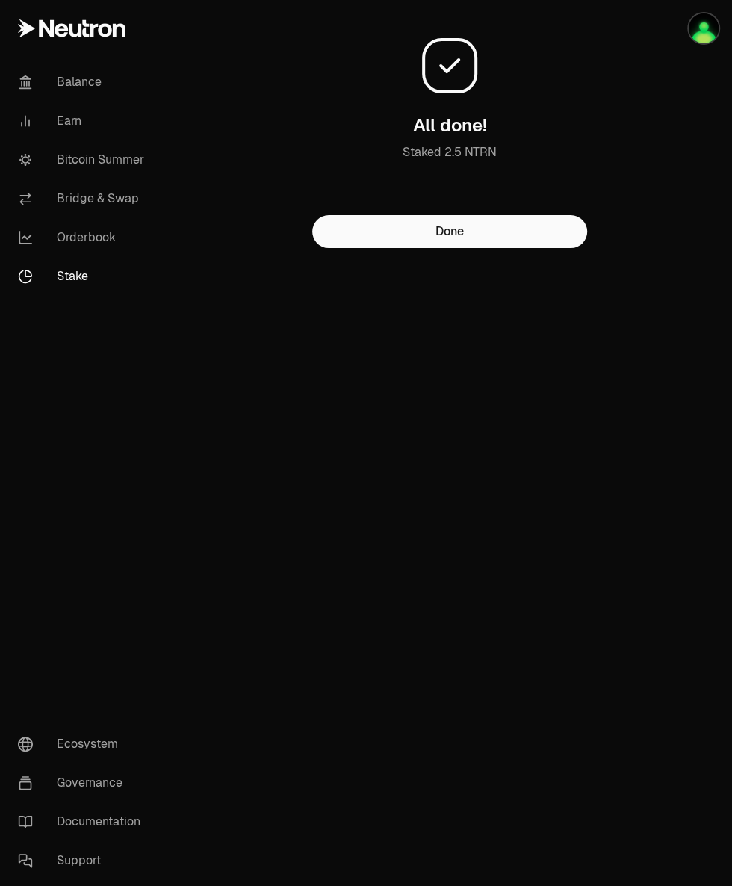
click at [520, 248] on button "Done" at bounding box center [449, 231] width 275 height 33
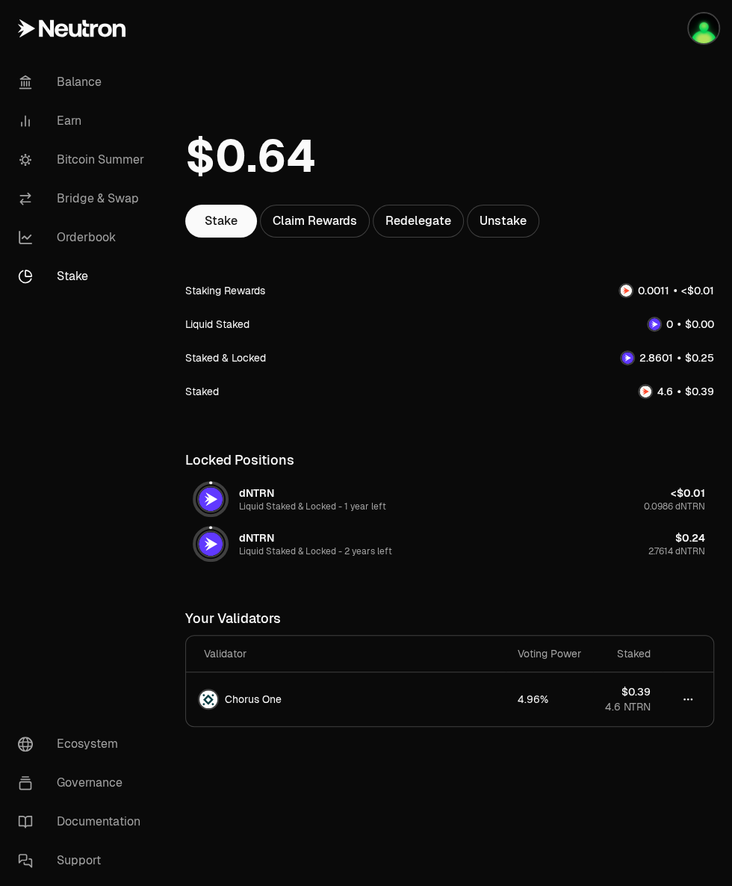
click at [223, 322] on div "Liquid Staked" at bounding box center [217, 324] width 64 height 15
click at [232, 329] on div "Liquid Staked" at bounding box center [217, 324] width 64 height 15
click at [179, 327] on div "Stake Claim Rewards Redelegate Unstake Staking Rewards Liquid Staked Staked & L…" at bounding box center [449, 441] width 565 height 691
click at [185, 336] on div "Liquid Staked" at bounding box center [449, 324] width 529 height 34
click at [220, 336] on div "Liquid Staked" at bounding box center [449, 324] width 529 height 34
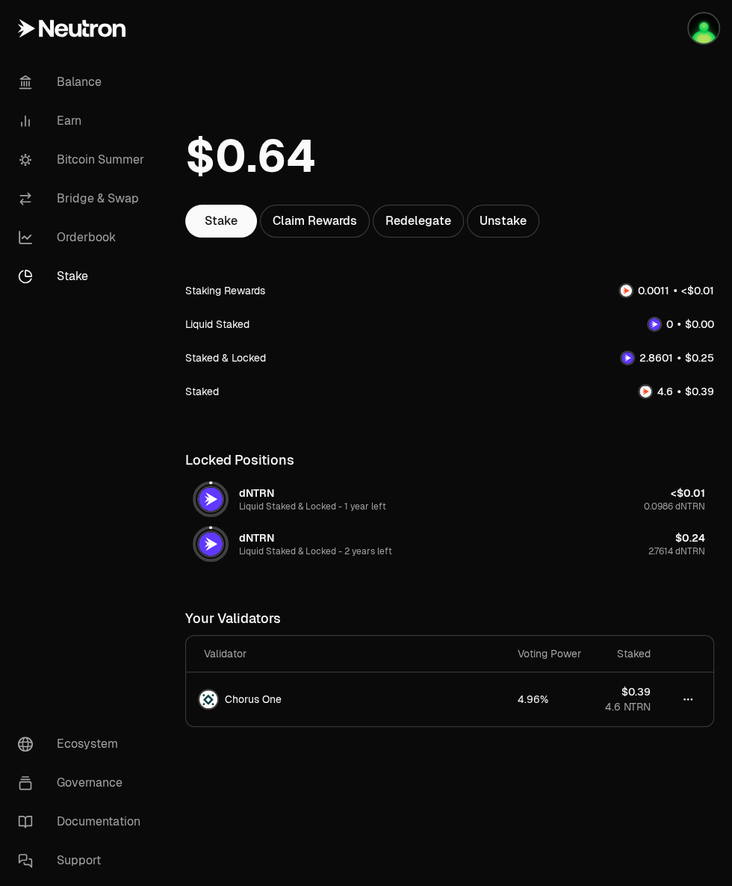
click at [221, 336] on div "Liquid Staked" at bounding box center [449, 324] width 529 height 34
click at [217, 333] on div "Liquid Staked" at bounding box center [449, 324] width 529 height 34
click at [209, 329] on div "Liquid Staked" at bounding box center [217, 324] width 64 height 15
click at [170, 334] on div "Stake Claim Rewards Redelegate Unstake Staking Rewards Liquid Staked Staked & L…" at bounding box center [449, 441] width 565 height 691
click at [164, 324] on nav "Balance Earn Bitcoin Summer Bridge & Swap Orderbook Stake Ecosystem Governance …" at bounding box center [83, 472] width 167 height 830
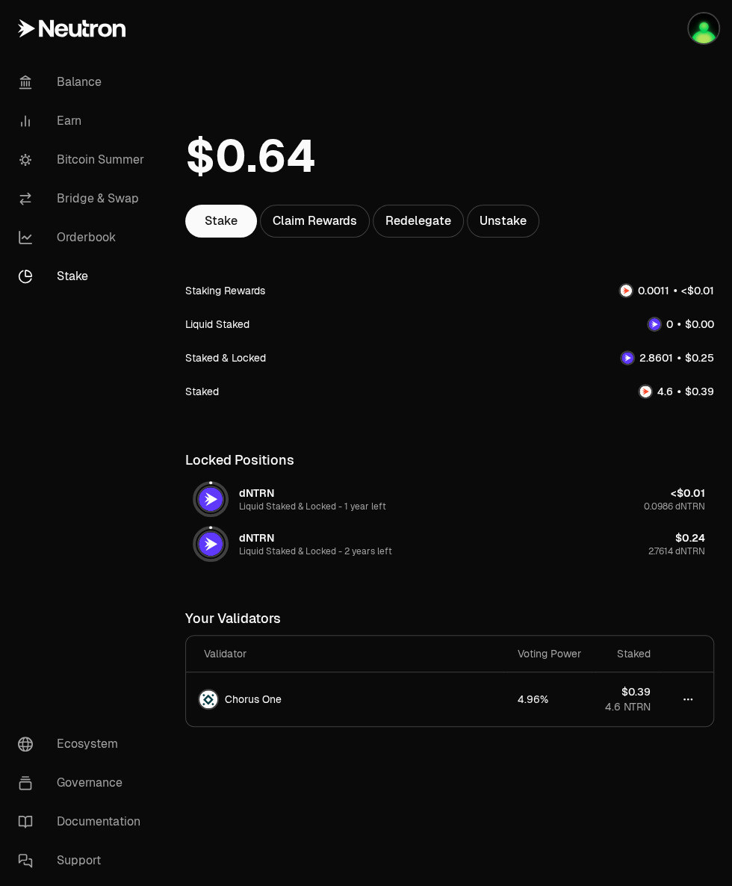
click at [193, 319] on div "Liquid Staked" at bounding box center [217, 324] width 64 height 15
click at [220, 217] on link "Stake" at bounding box center [221, 221] width 72 height 33
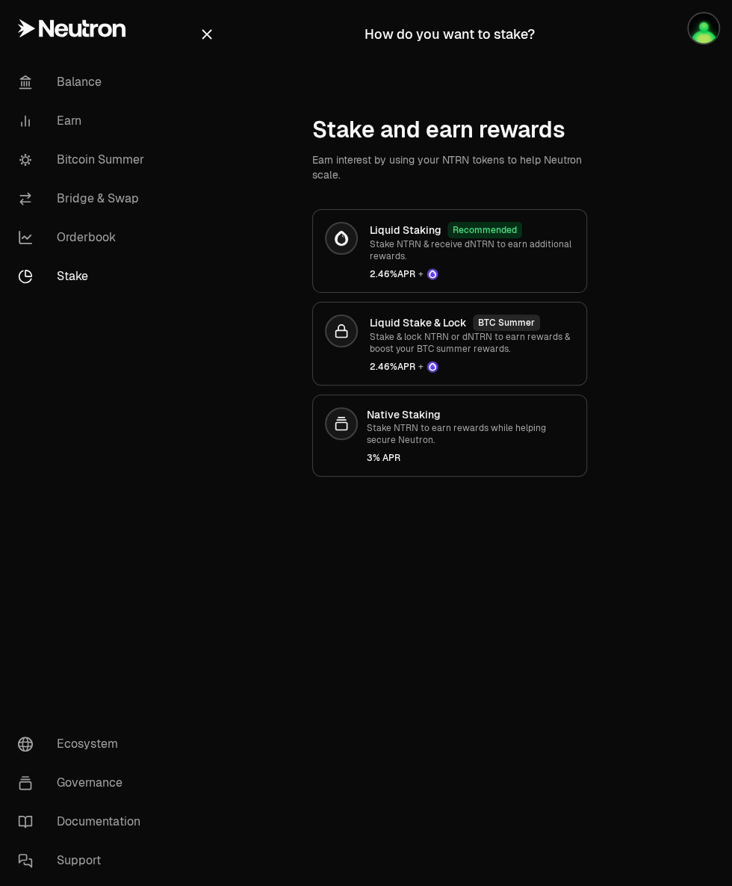
click at [483, 255] on p "Stake NTRN & receive dNTRN to earn additional rewards." at bounding box center [472, 250] width 205 height 24
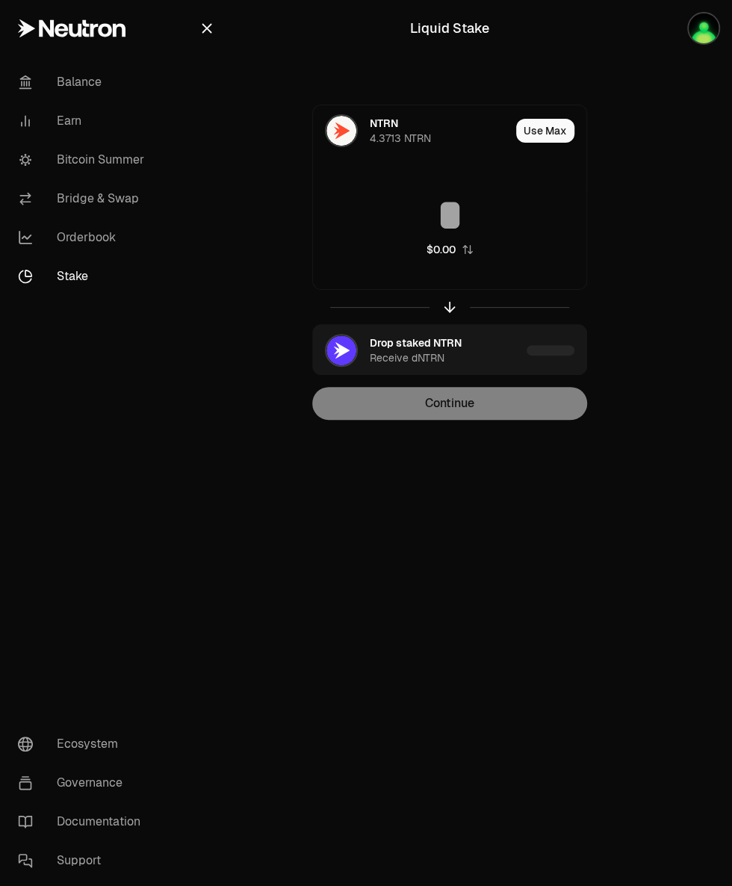
click at [471, 213] on input at bounding box center [450, 215] width 274 height 45
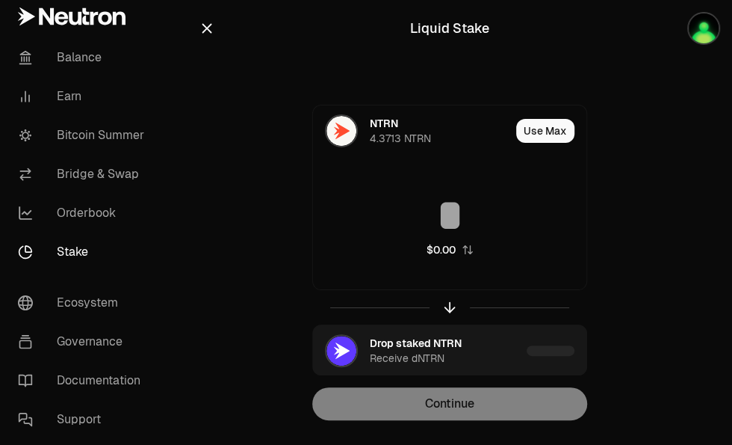
type input "*"
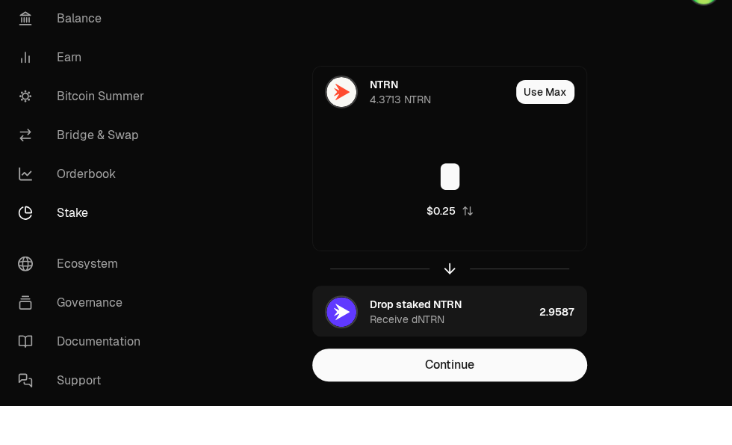
scroll to position [34, 0]
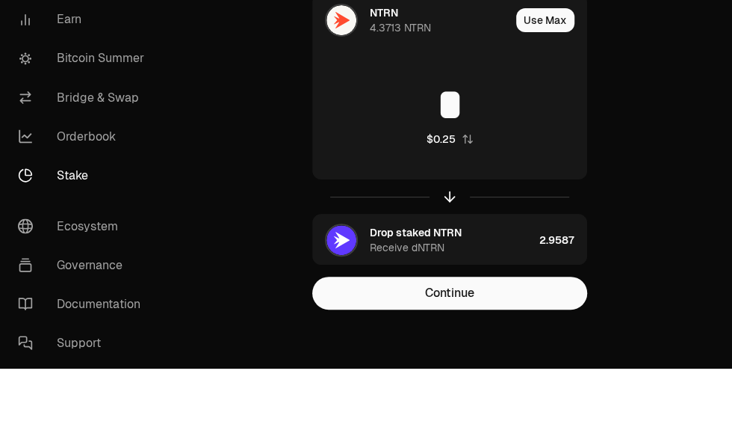
click at [495, 377] on button "Continue" at bounding box center [449, 369] width 275 height 33
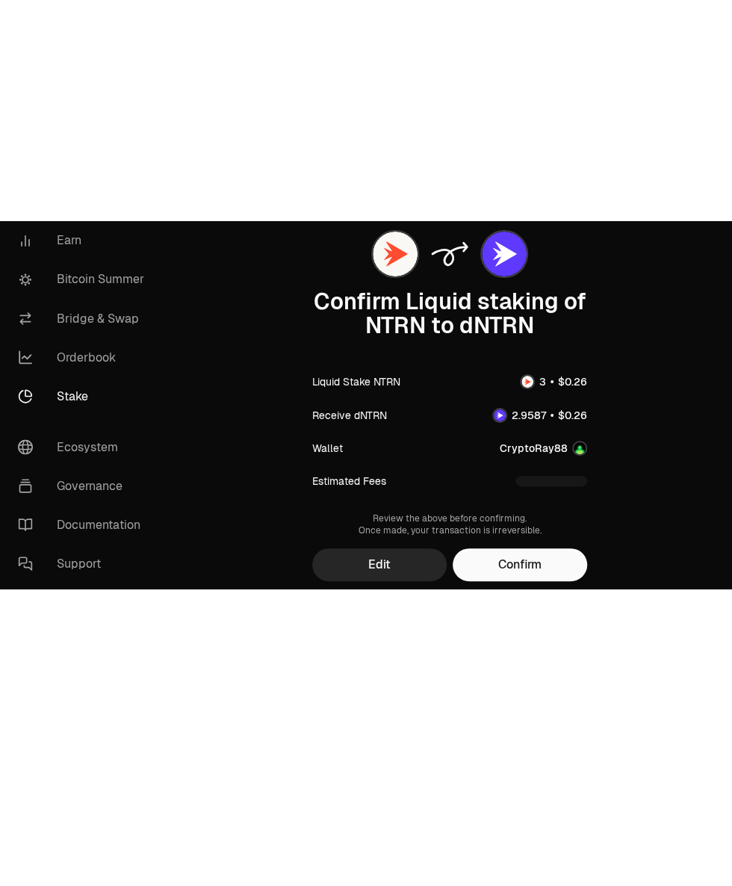
scroll to position [0, 0]
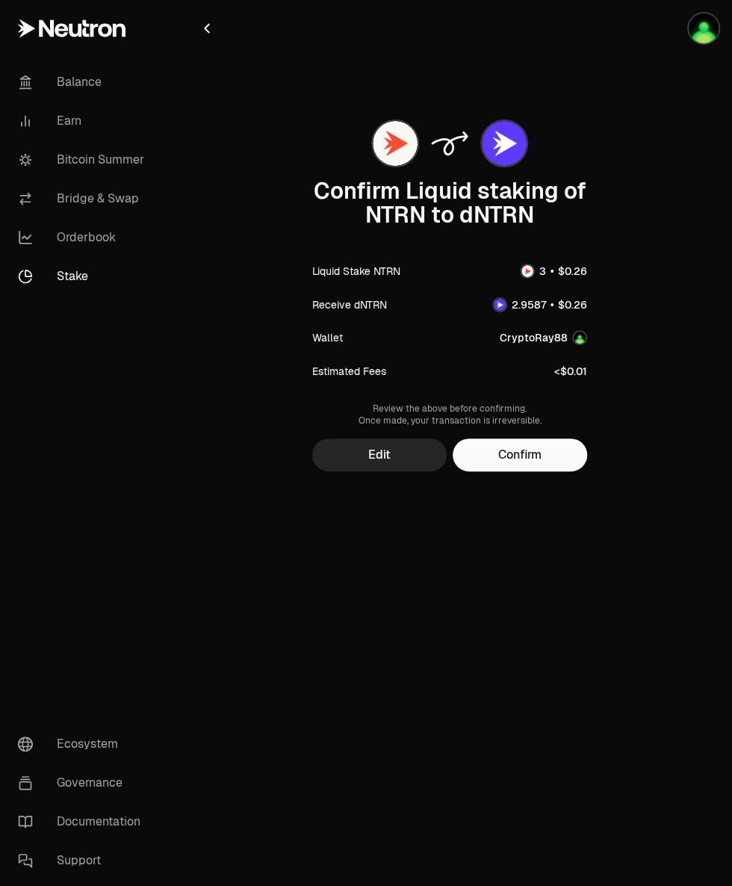
click at [521, 452] on button "Confirm" at bounding box center [520, 455] width 135 height 33
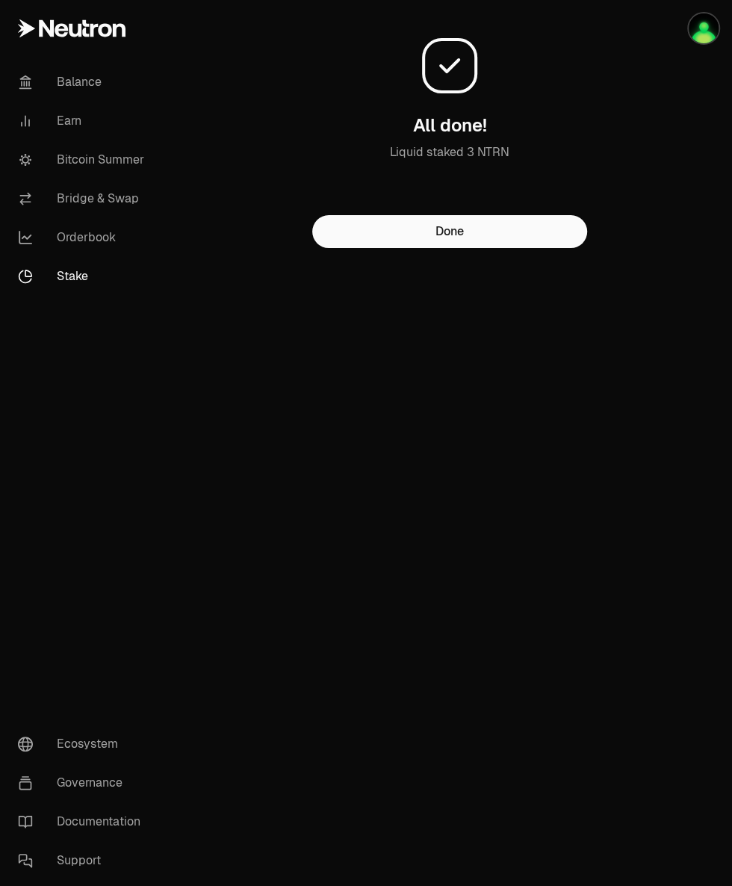
click at [132, 185] on link "Bridge & Swap" at bounding box center [83, 198] width 155 height 39
click at [108, 159] on link "Bitcoin Summer" at bounding box center [83, 159] width 155 height 39
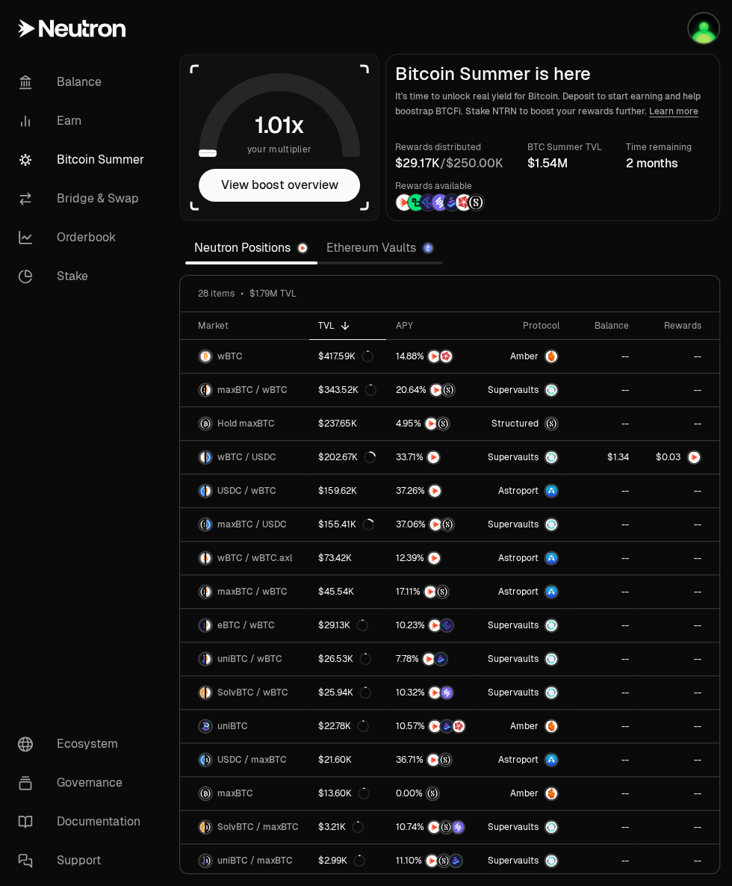
scroll to position [3, 0]
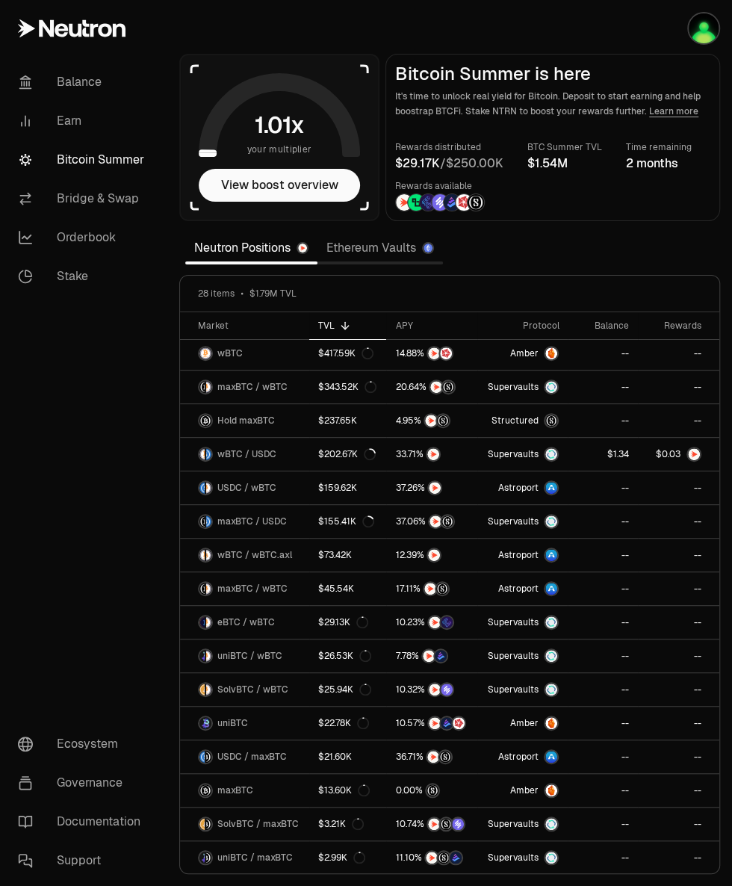
click at [96, 144] on link "Bitcoin Summer" at bounding box center [83, 159] width 155 height 39
click at [74, 120] on link "Earn" at bounding box center [83, 121] width 155 height 39
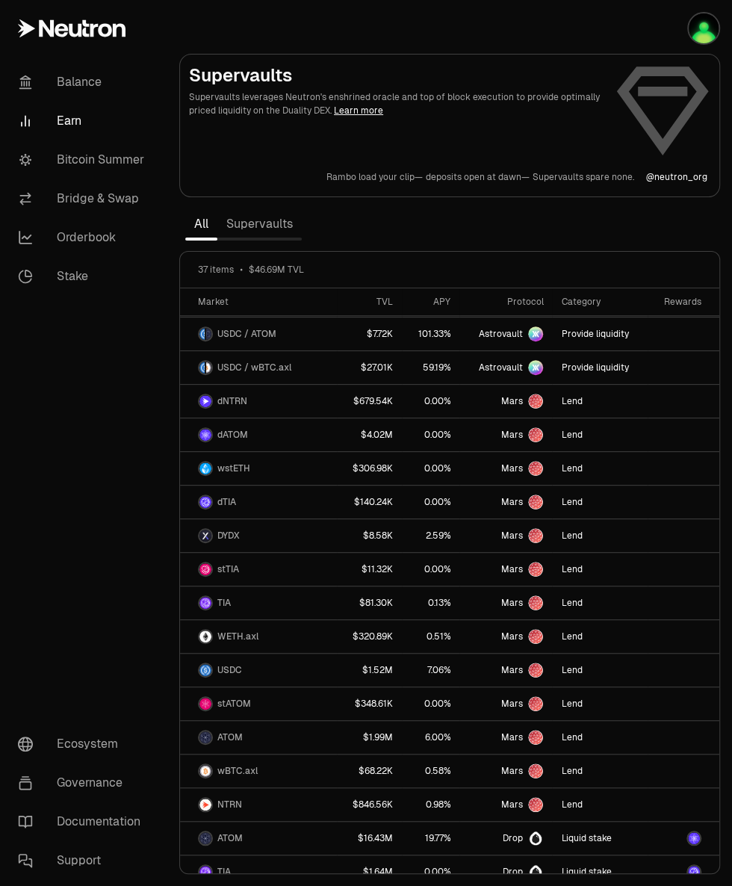
scroll to position [672, 0]
click at [93, 82] on link "Balance" at bounding box center [83, 82] width 155 height 39
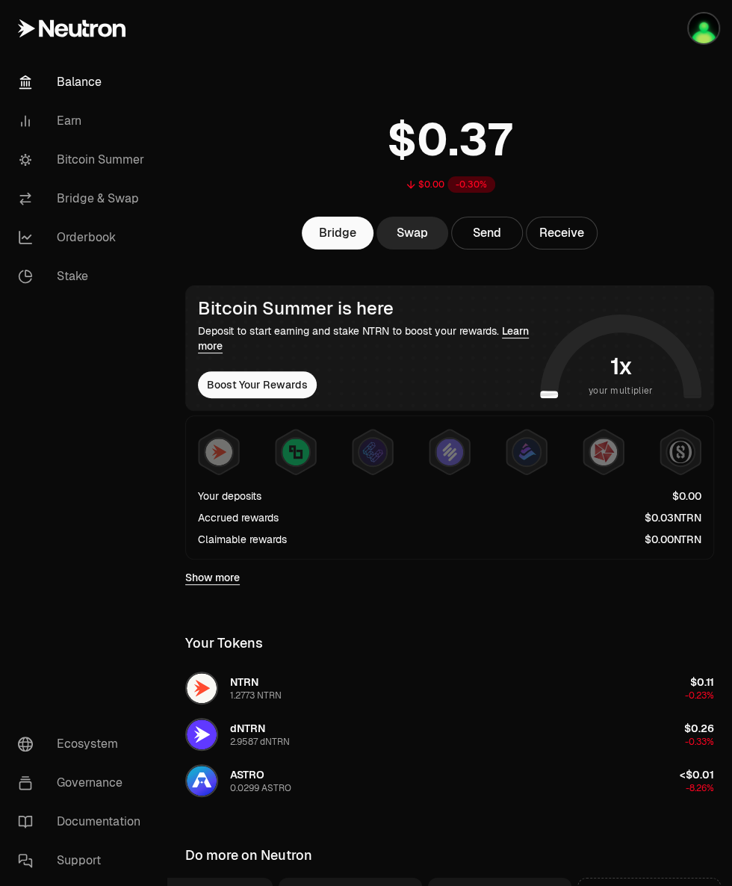
scroll to position [0, 63]
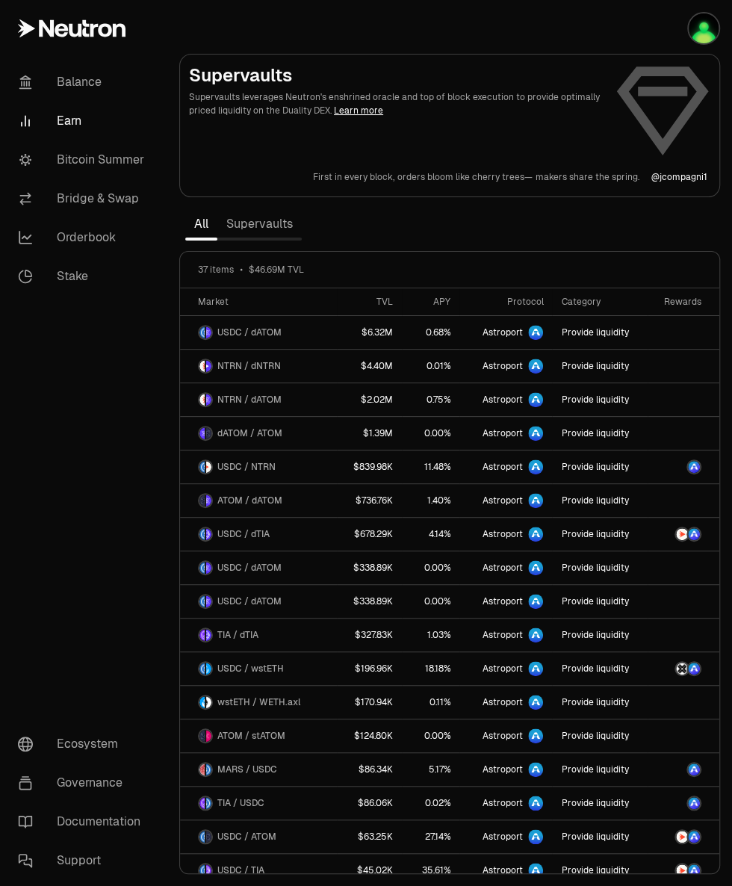
click at [55, 44] on link at bounding box center [83, 28] width 167 height 57
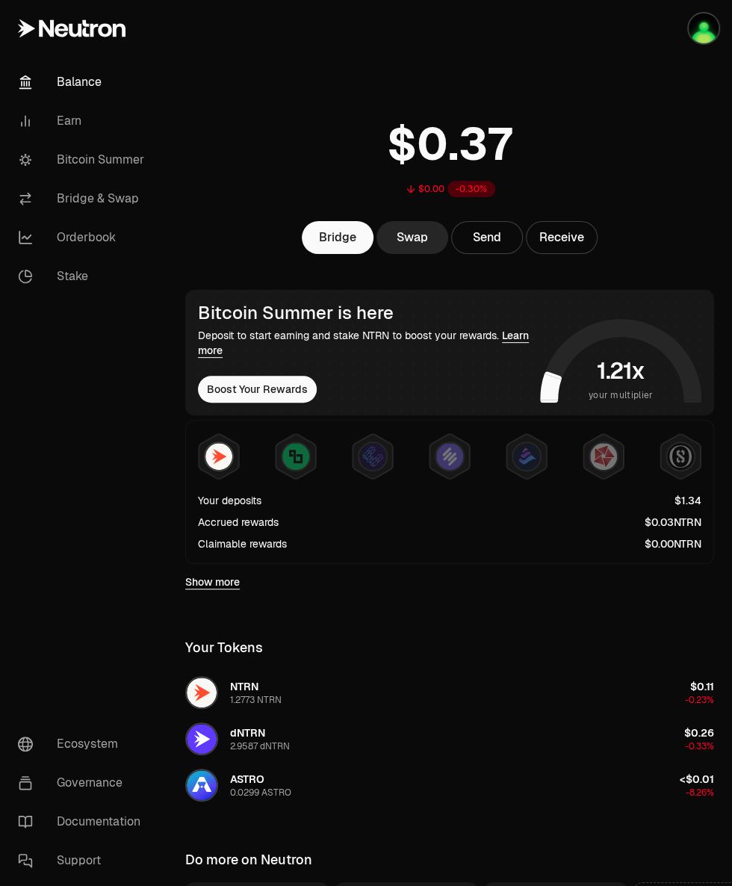
click at [512, 336] on link "Learn more" at bounding box center [363, 343] width 331 height 28
